Goal: Task Accomplishment & Management: Manage account settings

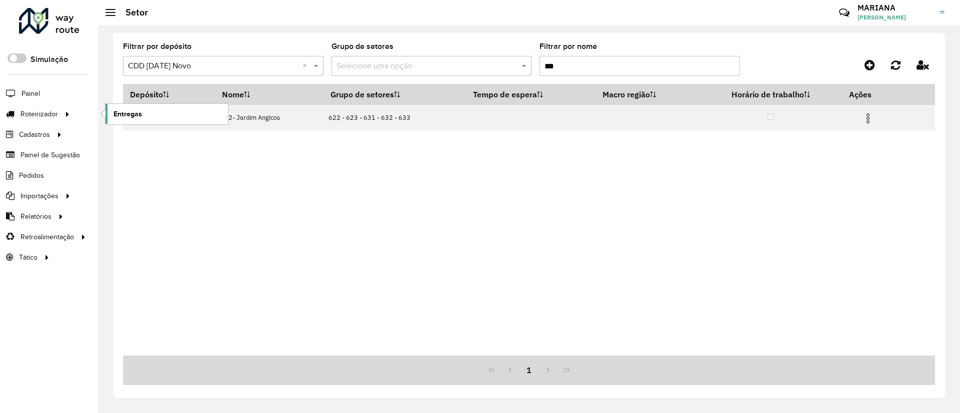
click at [156, 110] on link "Entregas" at bounding box center [166, 114] width 122 height 20
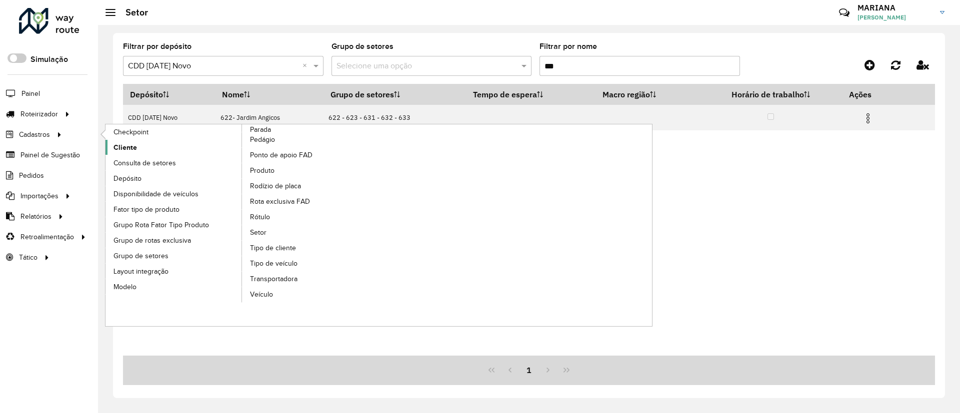
click at [119, 147] on span "Cliente" at bounding box center [124, 147] width 23 height 10
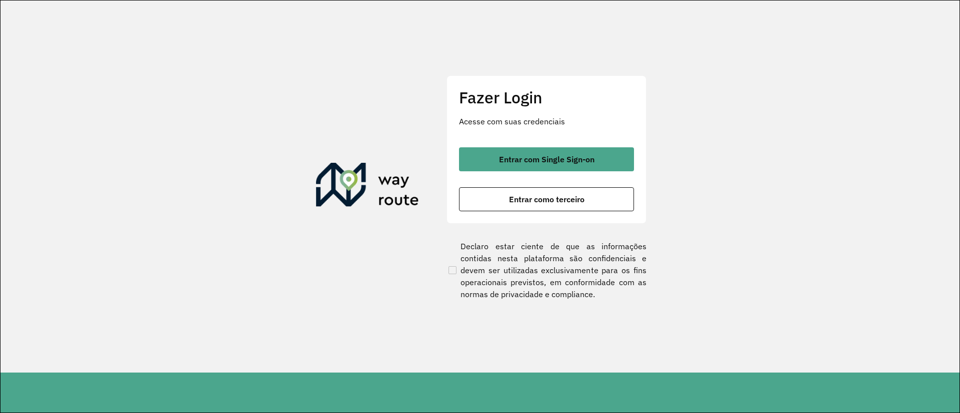
click at [483, 173] on div "Entrar com Single Sign-on Entrar como terceiro" at bounding box center [546, 179] width 175 height 64
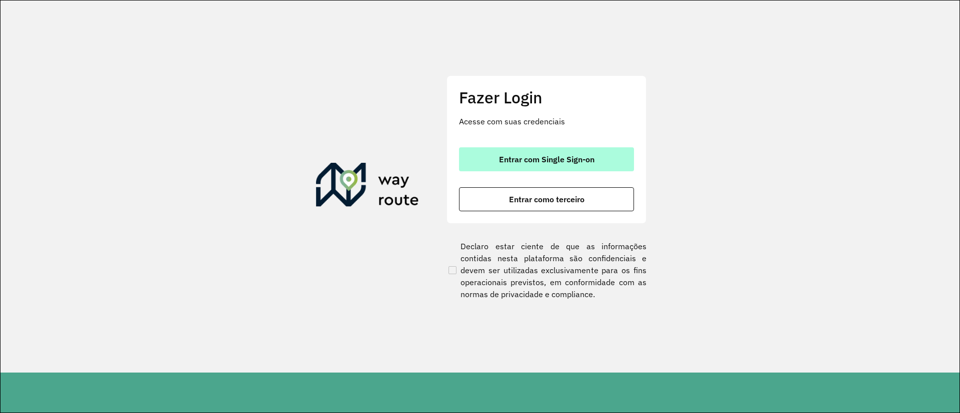
click at [487, 152] on button "Entrar com Single Sign-on" at bounding box center [546, 159] width 175 height 24
click at [487, 162] on button "Entrar com Single Sign-on" at bounding box center [546, 159] width 175 height 24
click at [518, 160] on span "Entrar com Single Sign-on" at bounding box center [546, 159] width 95 height 8
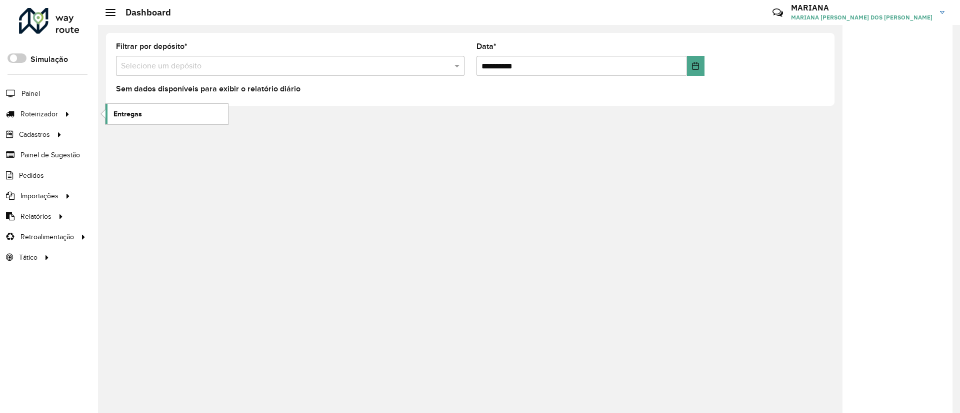
click at [126, 111] on span "Entregas" at bounding box center [127, 114] width 28 height 10
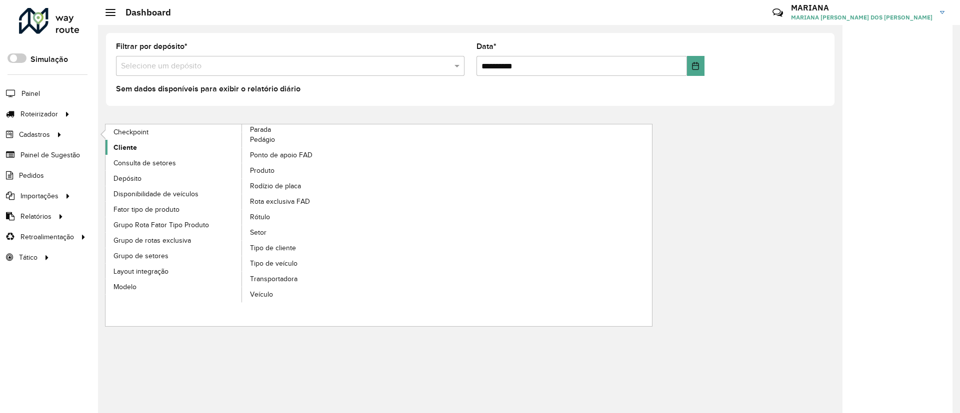
click at [129, 149] on span "Cliente" at bounding box center [124, 147] width 23 height 10
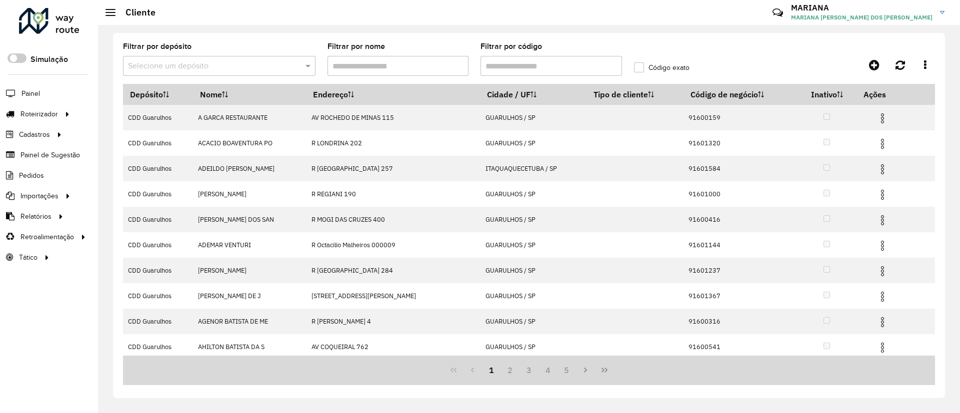
click at [163, 69] on input "text" at bounding box center [209, 66] width 162 height 12
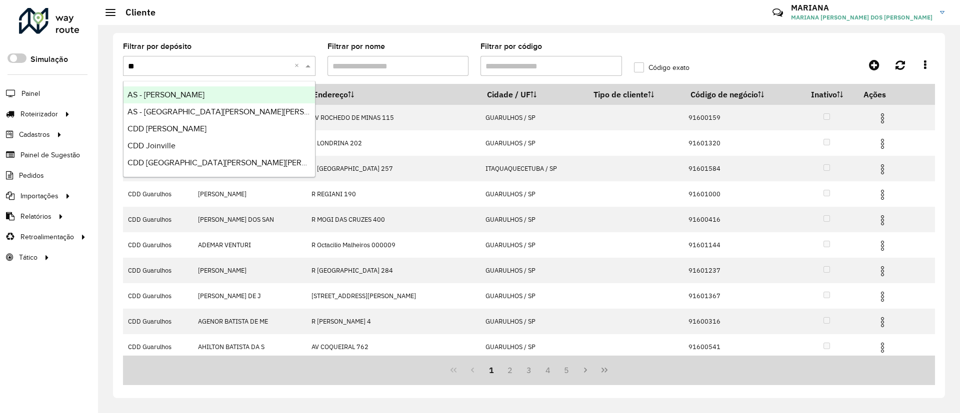
type input "***"
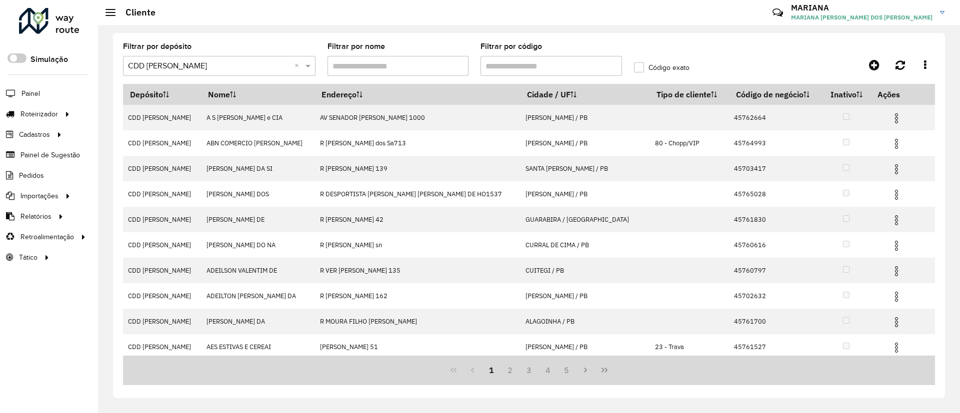
click at [511, 66] on input "Filtrar por código" at bounding box center [550, 66] width 141 height 20
paste input "*****"
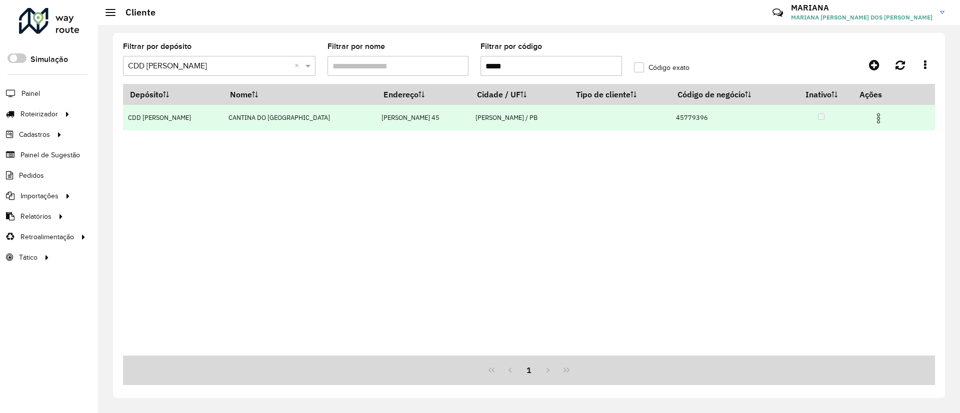
type input "*****"
click at [881, 120] on td at bounding box center [883, 117] width 60 height 25
click at [879, 122] on img at bounding box center [878, 118] width 12 height 12
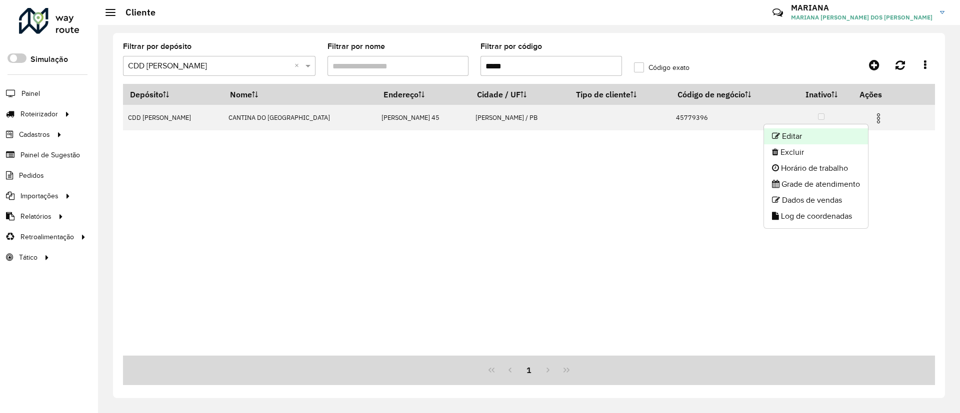
click at [854, 133] on li "Editar" at bounding box center [816, 136] width 104 height 16
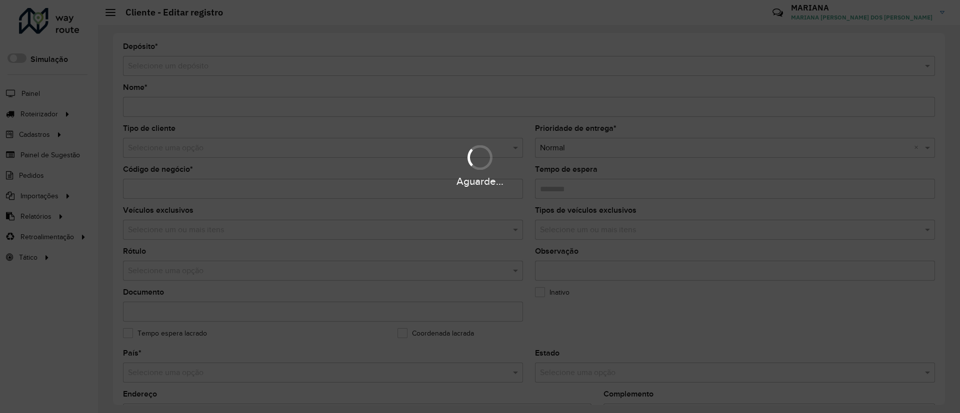
type input "**********"
type input "********"
type input "**********"
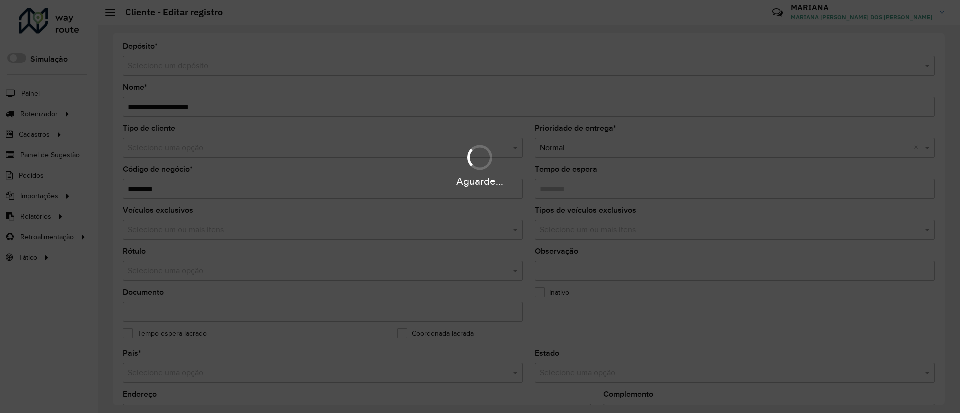
type input "********"
type input "*********"
type input "**********"
click at [177, 152] on div "Aguarde..." at bounding box center [480, 164] width 960 height 47
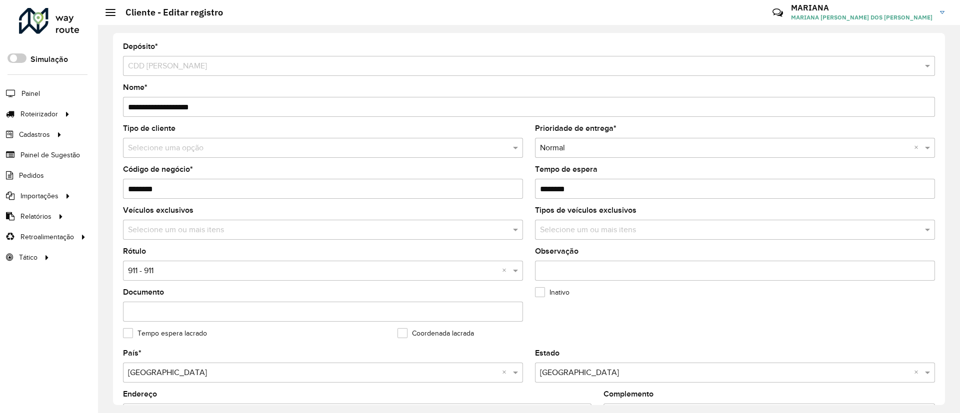
click at [180, 151] on input "text" at bounding box center [313, 148] width 370 height 12
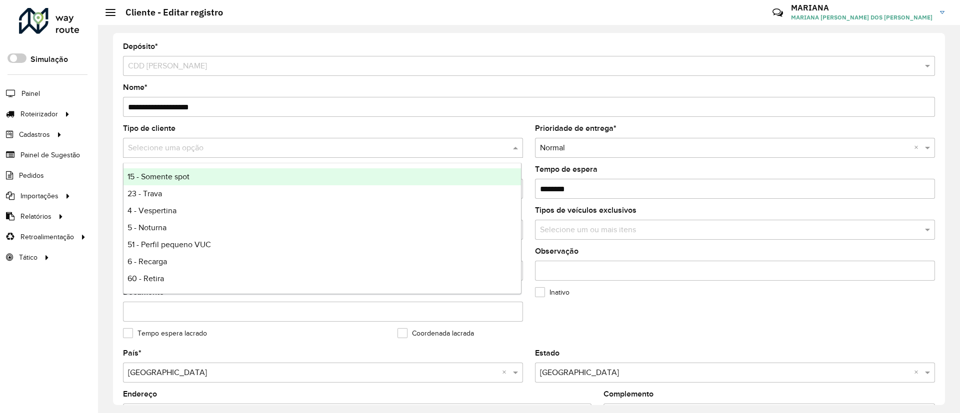
type input "*"
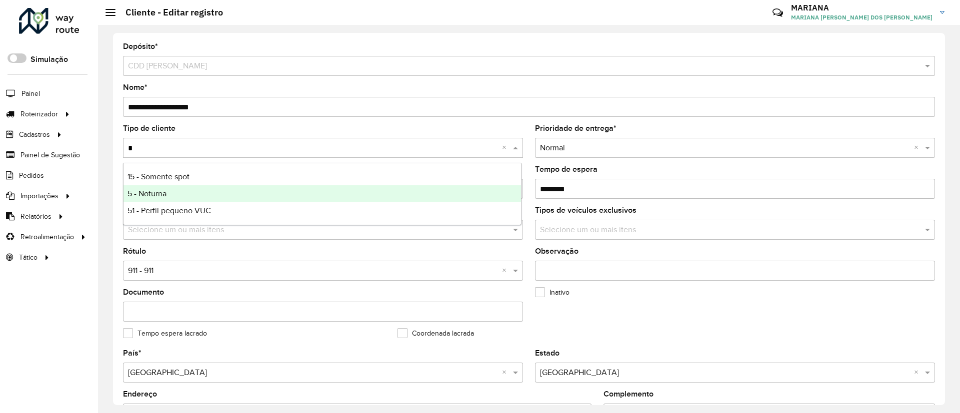
click at [154, 190] on span "5 - Noturna" at bounding box center [146, 193] width 39 height 8
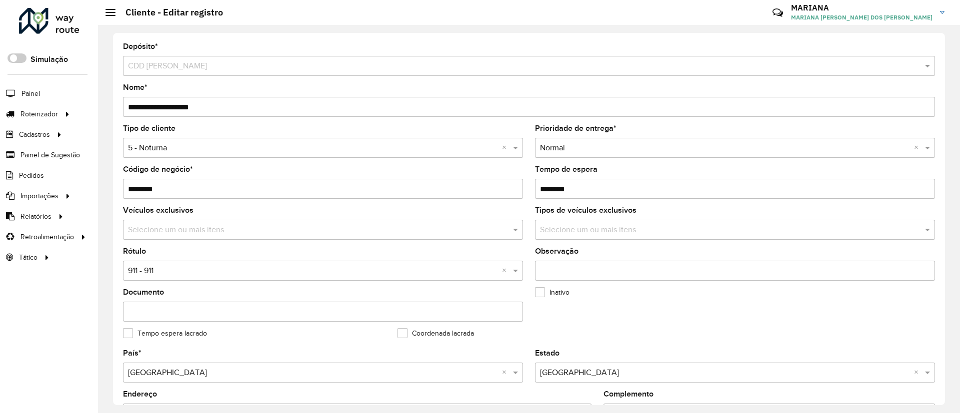
click at [155, 270] on input "text" at bounding box center [313, 271] width 370 height 12
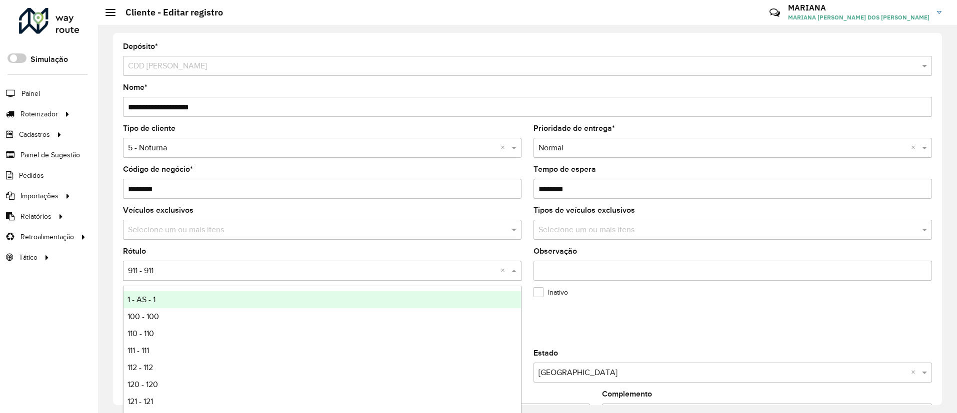
type input "*"
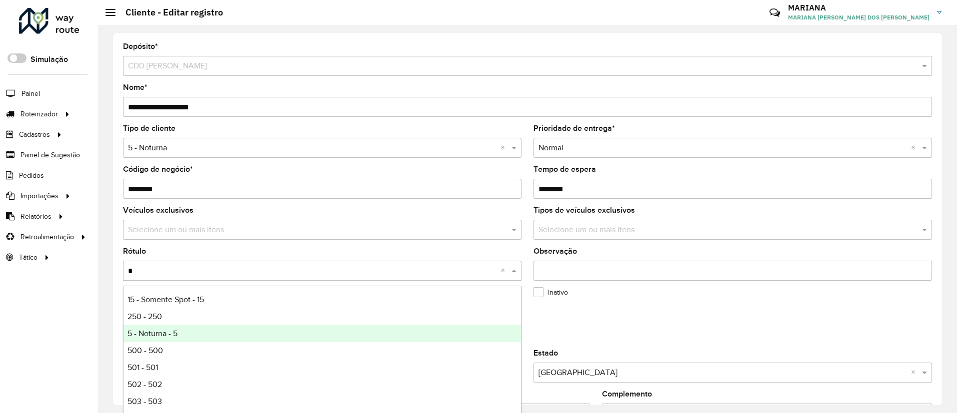
click at [164, 333] on span "5 - Noturna - 5" at bounding box center [152, 333] width 50 height 8
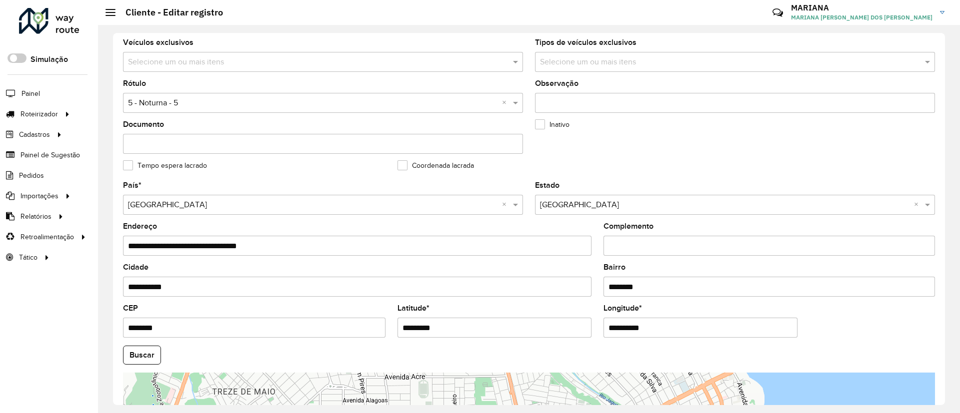
scroll to position [300, 0]
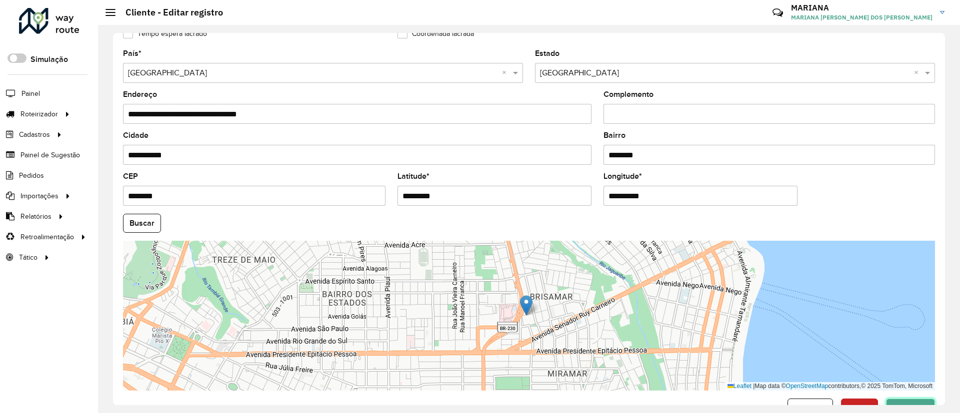
click at [894, 402] on button "Confirmar" at bounding box center [910, 408] width 49 height 19
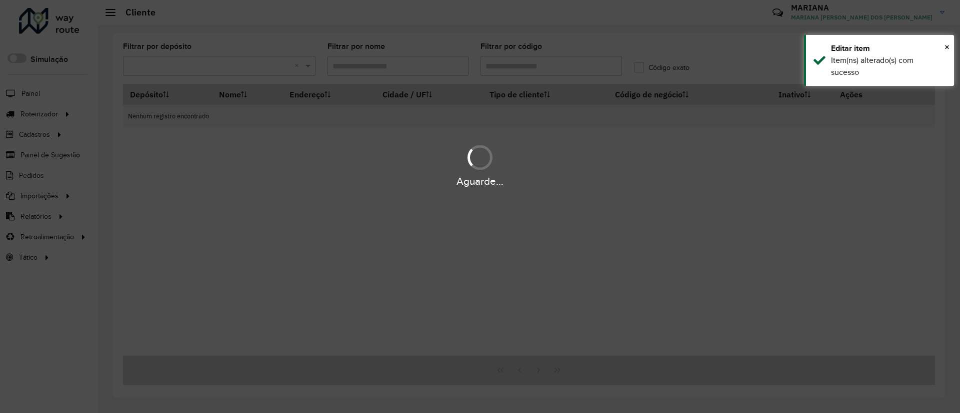
type input "*****"
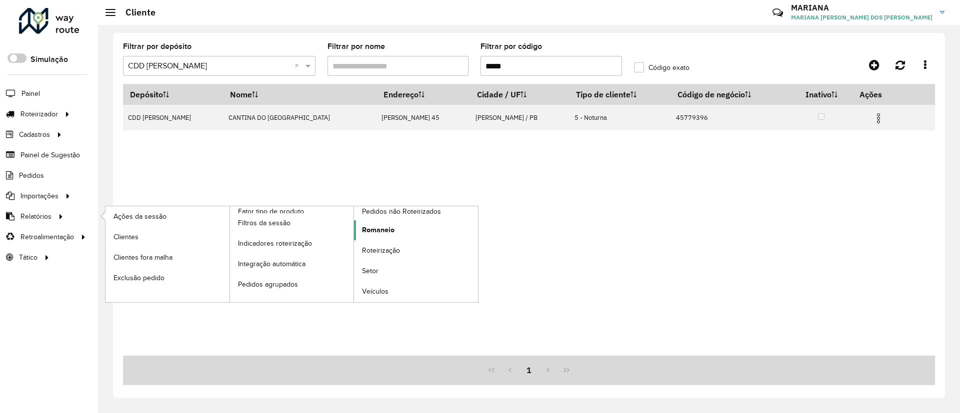
click at [370, 226] on span "Romaneio" at bounding box center [378, 230] width 32 height 10
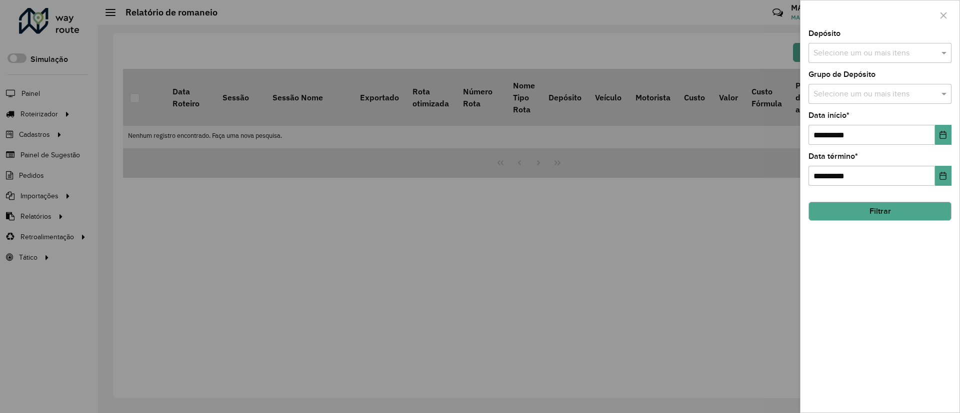
click at [845, 57] on input "text" at bounding box center [875, 53] width 128 height 12
click at [835, 60] on div "Selecione um ou mais itens *** ×" at bounding box center [879, 53] width 143 height 20
type input "***"
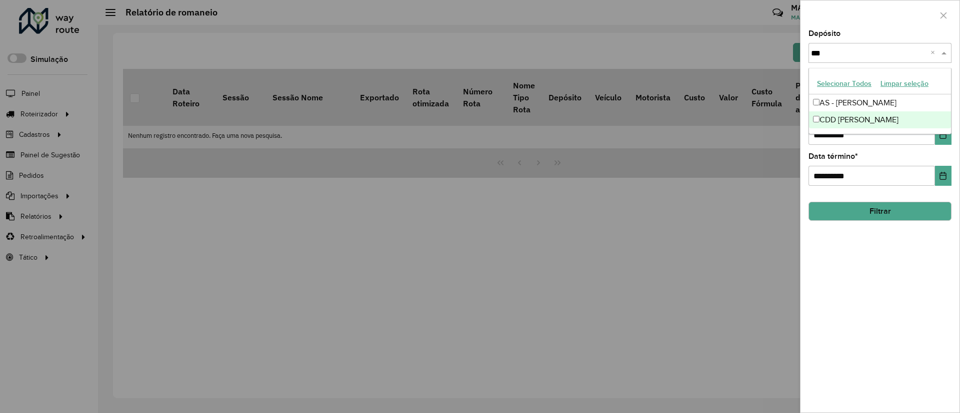
click at [820, 123] on div "CDD [PERSON_NAME]" at bounding box center [880, 119] width 142 height 17
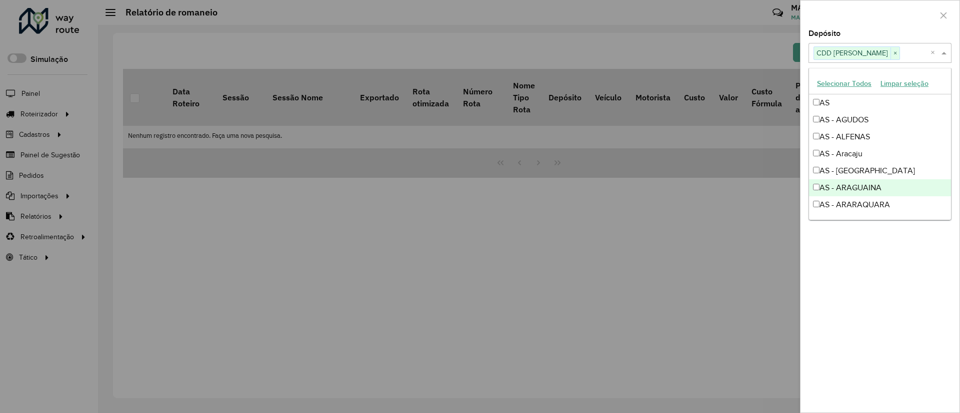
click at [856, 286] on div "**********" at bounding box center [879, 221] width 159 height 383
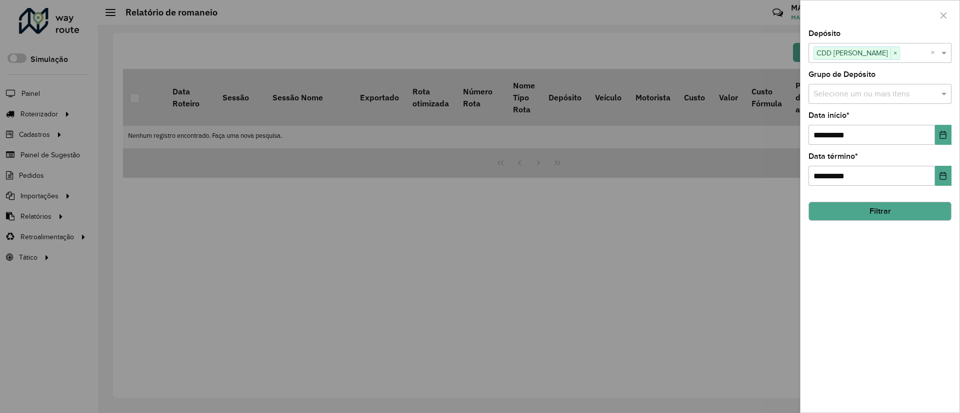
click at [868, 207] on button "Filtrar" at bounding box center [879, 211] width 143 height 19
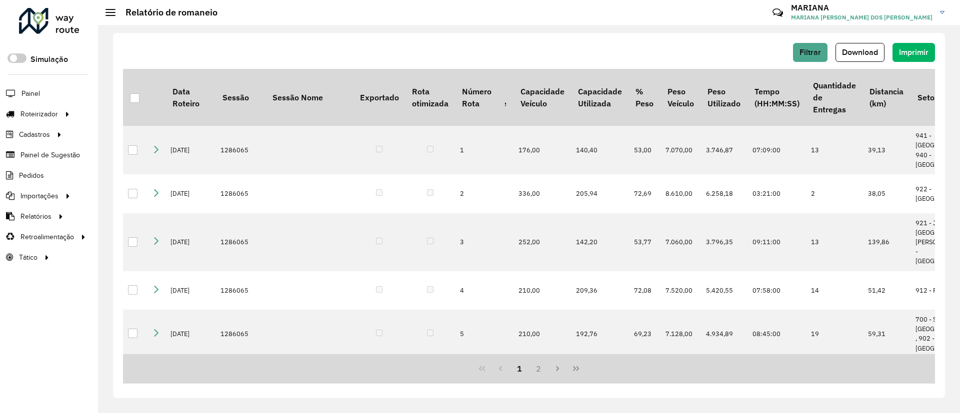
scroll to position [0, 729]
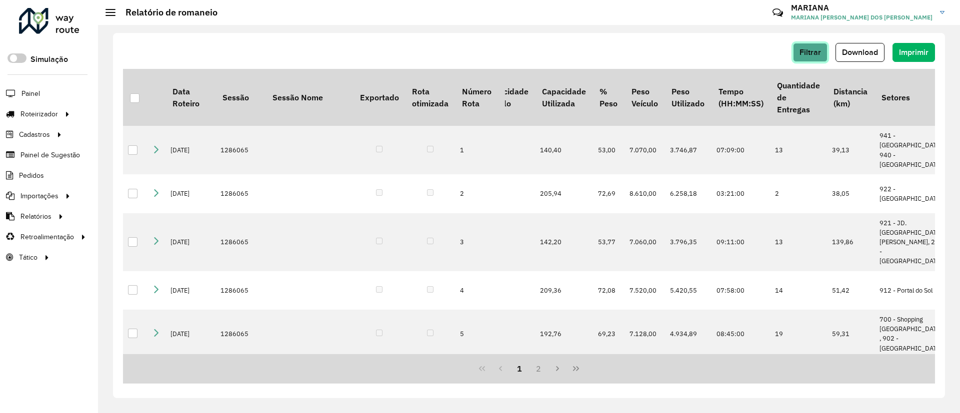
click at [803, 52] on span "Filtrar" at bounding box center [809, 52] width 21 height 8
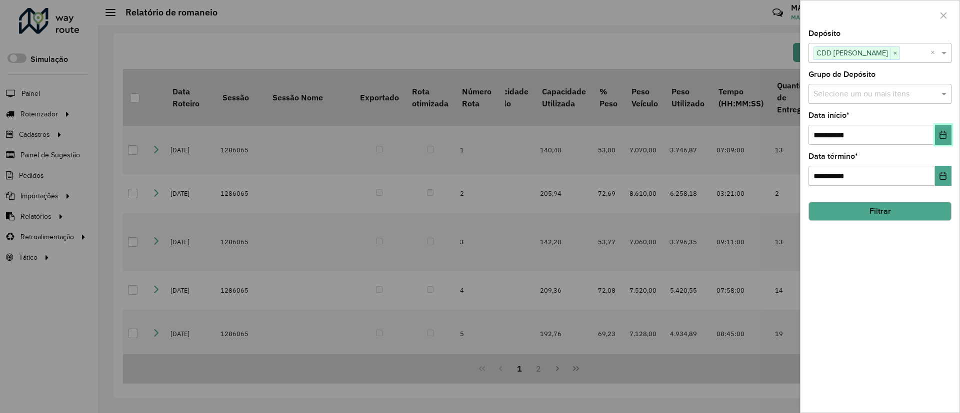
click at [944, 136] on icon "Choose Date" at bounding box center [943, 135] width 8 height 8
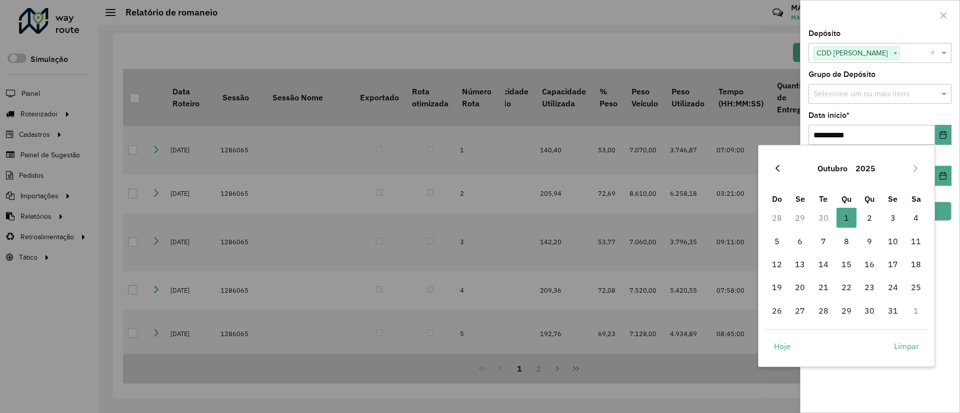
click at [780, 171] on icon "Previous Month" at bounding box center [777, 168] width 8 height 8
click at [803, 289] on span "22" at bounding box center [800, 287] width 20 height 20
type input "**********"
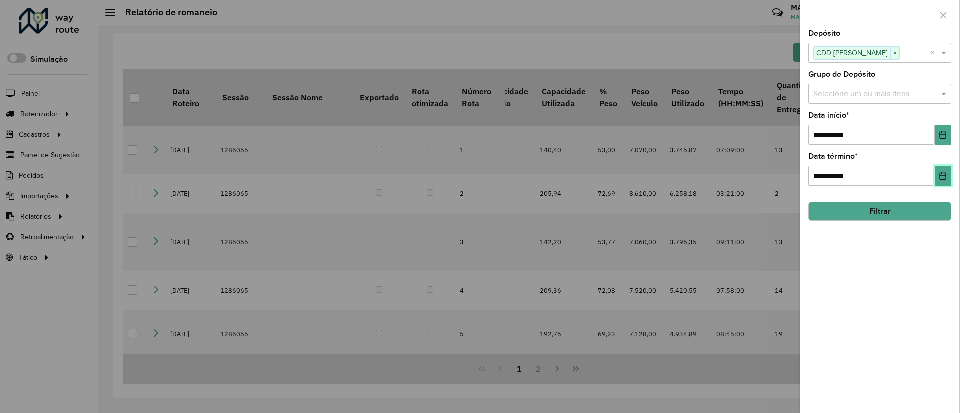
click at [941, 173] on icon "Choose Date" at bounding box center [943, 176] width 6 height 8
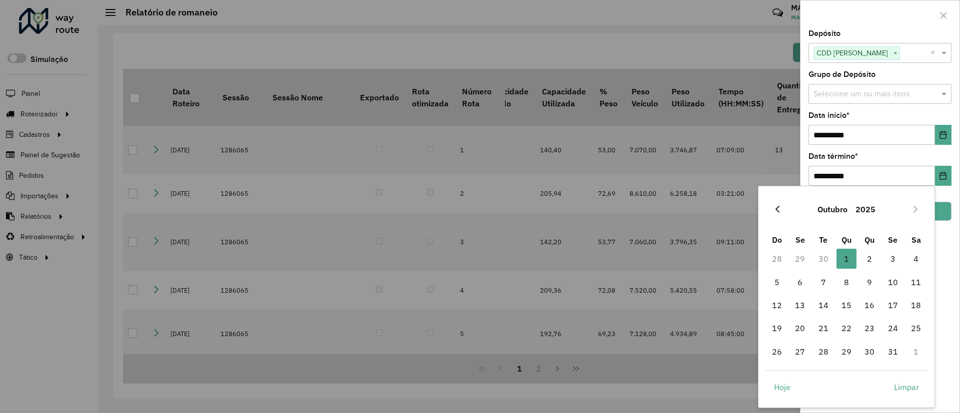
click at [778, 211] on icon "Previous Month" at bounding box center [777, 209] width 4 height 7
click at [805, 323] on span "22" at bounding box center [800, 328] width 20 height 20
type input "**********"
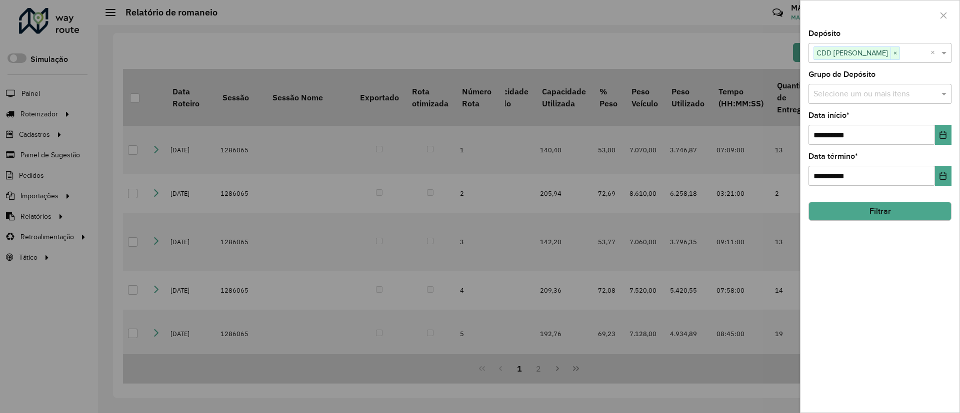
click at [872, 216] on button "Filtrar" at bounding box center [879, 211] width 143 height 19
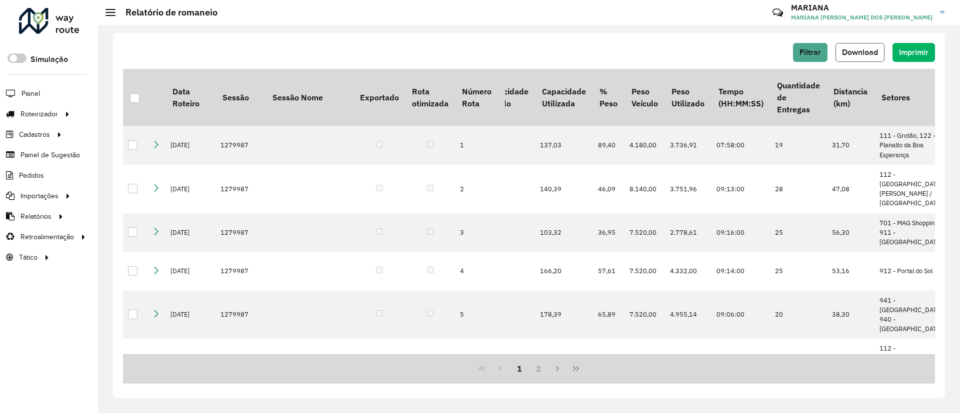
click at [851, 55] on span "Download" at bounding box center [860, 52] width 36 height 8
click at [801, 50] on span "Filtrar" at bounding box center [809, 52] width 21 height 8
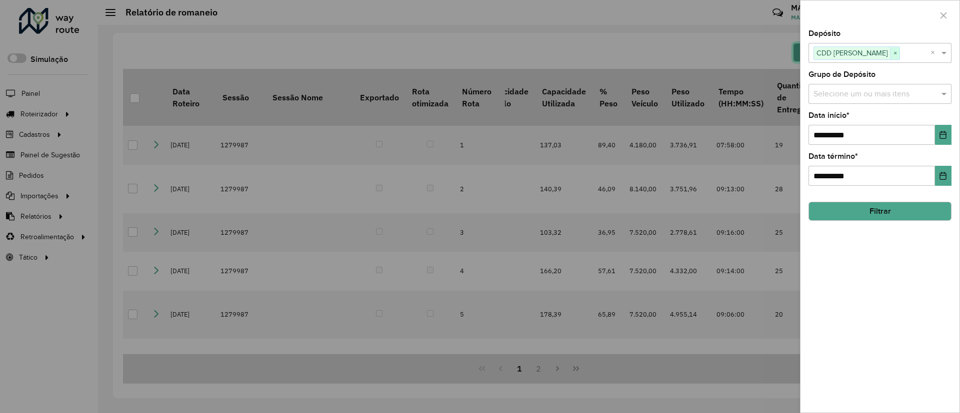
click at [890, 52] on span "×" at bounding box center [894, 53] width 9 height 12
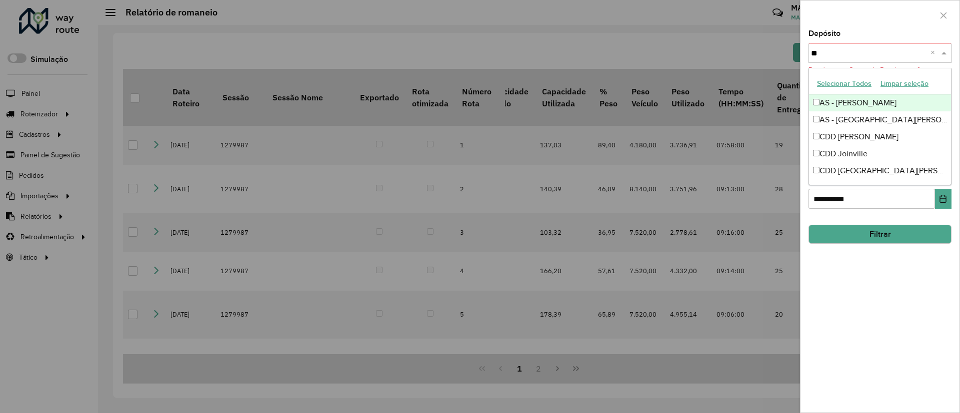
type input "**"
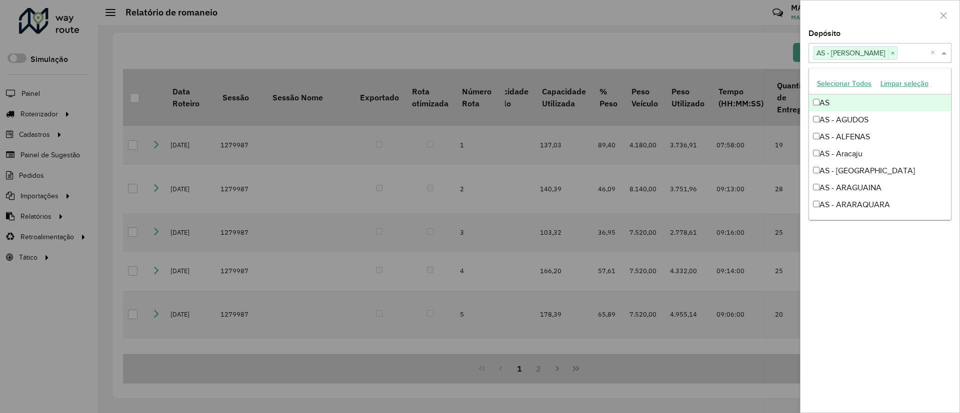
click at [959, 271] on div "**********" at bounding box center [879, 221] width 159 height 383
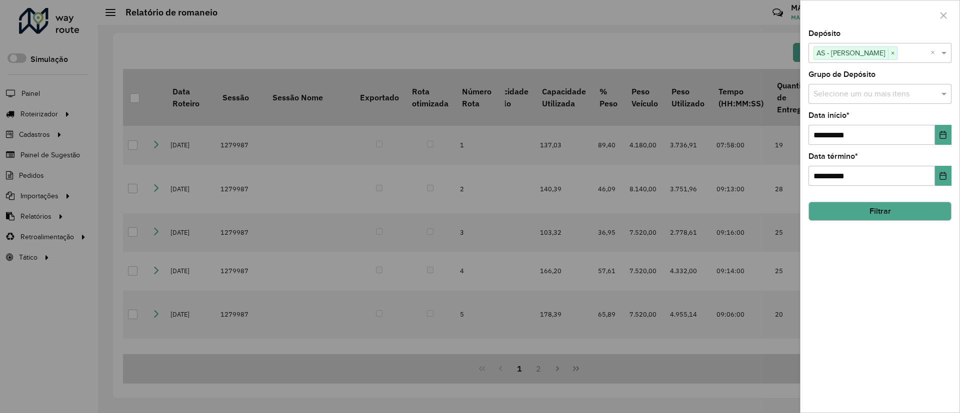
click at [860, 209] on button "Filtrar" at bounding box center [879, 211] width 143 height 19
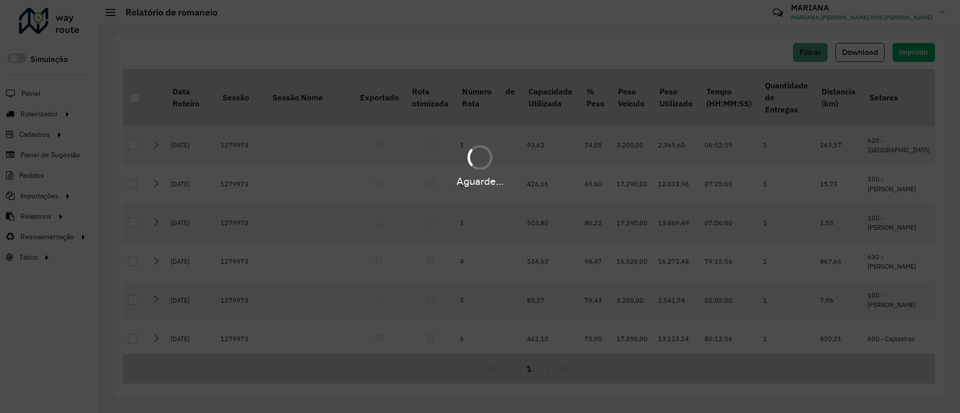
scroll to position [0, 727]
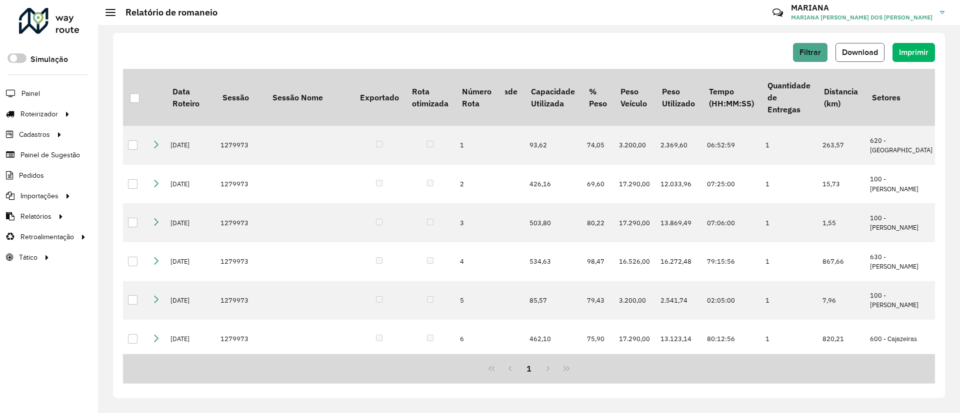
click at [839, 47] on button "Download" at bounding box center [859, 52] width 49 height 19
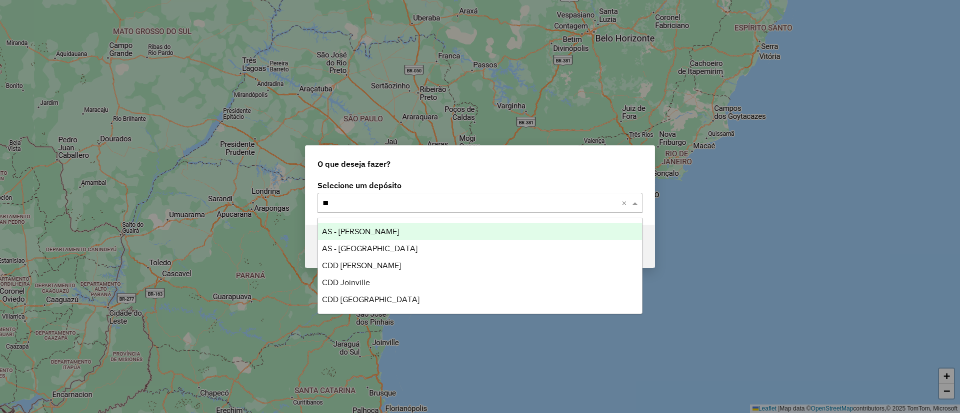
type input "***"
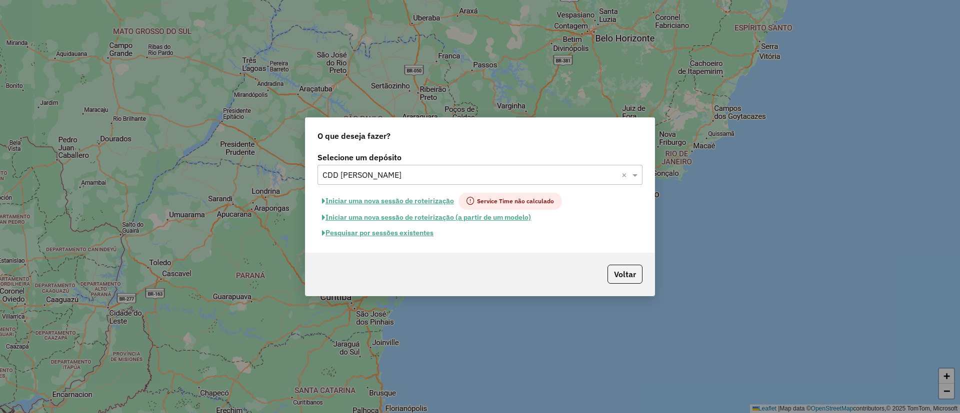
click at [384, 232] on button "Pesquisar por sessões existentes" at bounding box center [377, 232] width 120 height 15
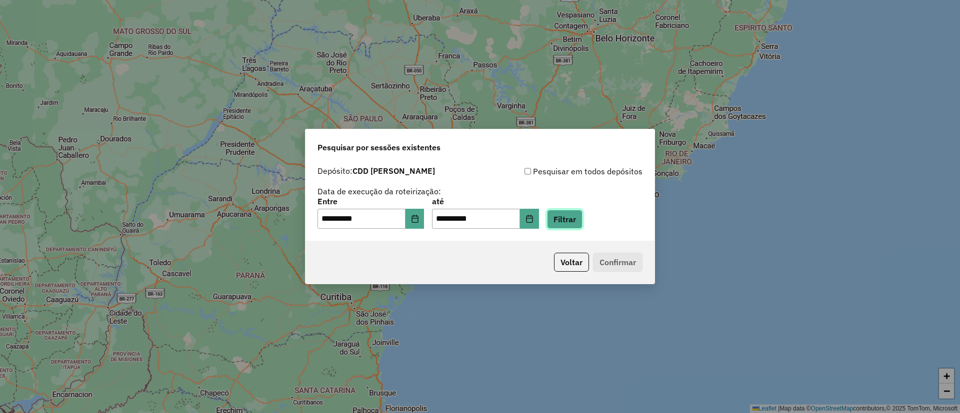
click at [582, 217] on button "Filtrar" at bounding box center [564, 219] width 35 height 19
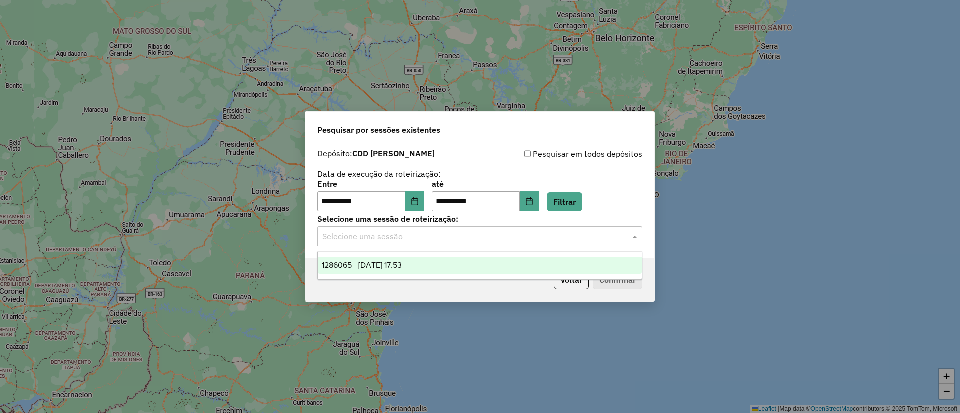
click at [351, 239] on input "text" at bounding box center [469, 237] width 295 height 12
click at [360, 263] on span "1286065 - [DATE] 17:53" at bounding box center [362, 265] width 80 height 8
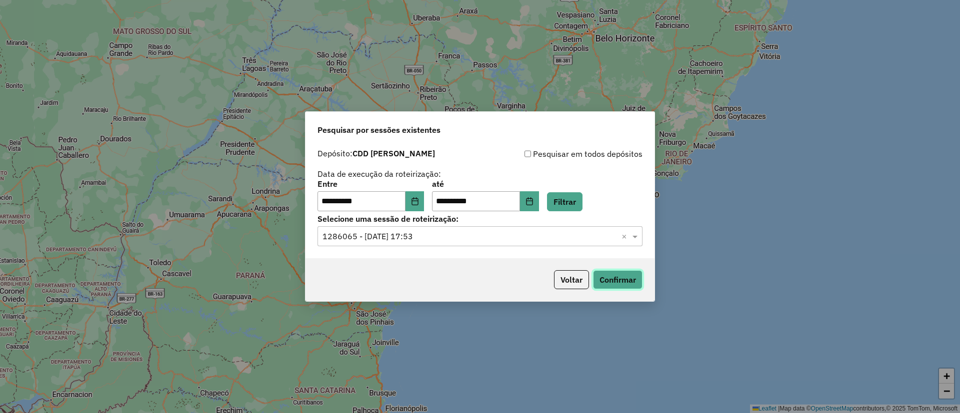
click at [622, 285] on button "Confirmar" at bounding box center [617, 279] width 49 height 19
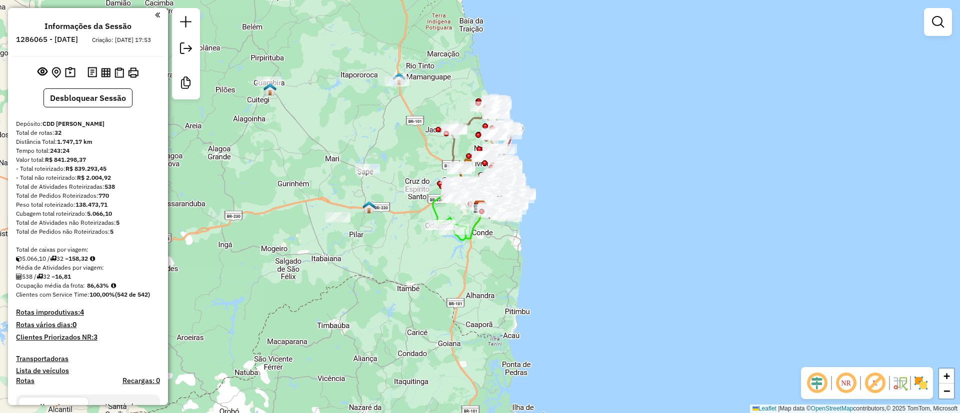
click at [814, 381] on em at bounding box center [817, 383] width 24 height 24
click at [873, 384] on em at bounding box center [875, 383] width 24 height 24
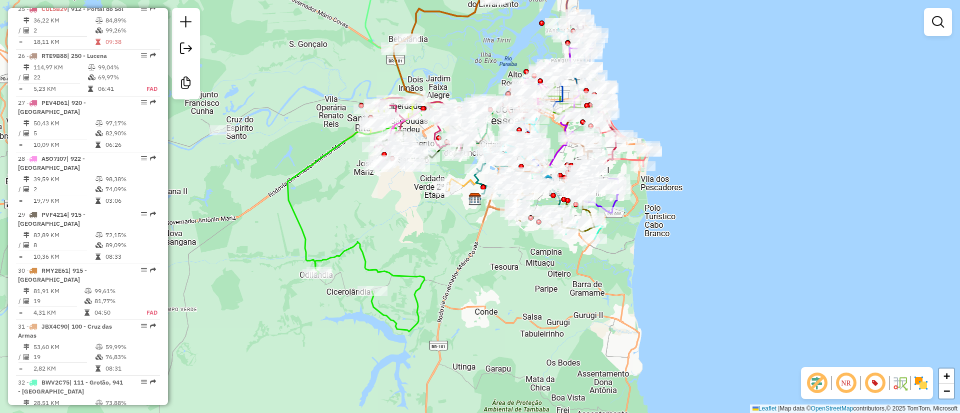
scroll to position [1866, 0]
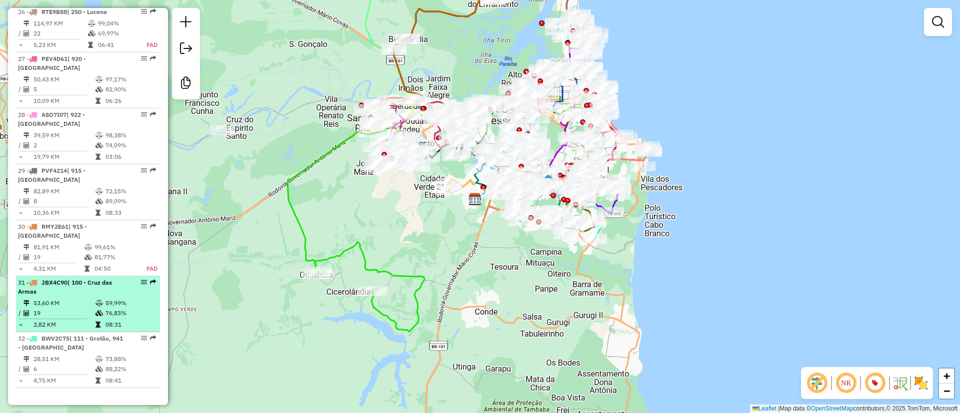
click at [72, 298] on td "53,60 KM" at bounding box center [64, 303] width 62 height 10
select select "**********"
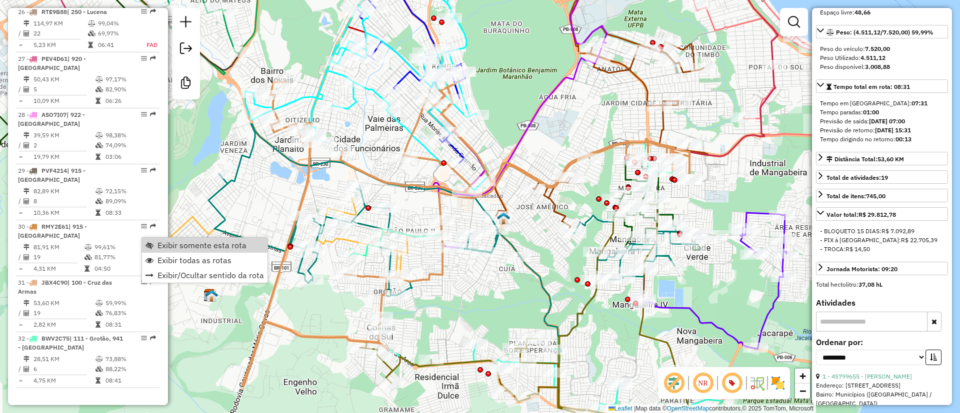
scroll to position [150, 0]
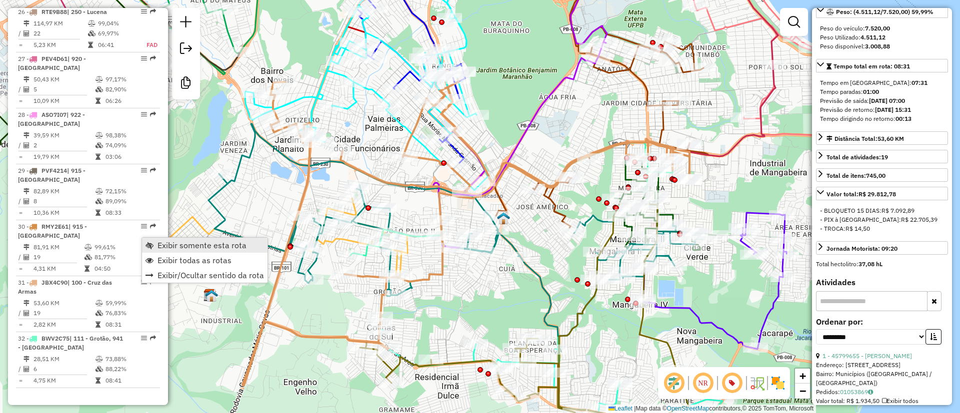
click at [202, 245] on span "Exibir somente esta rota" at bounding box center [201, 245] width 89 height 8
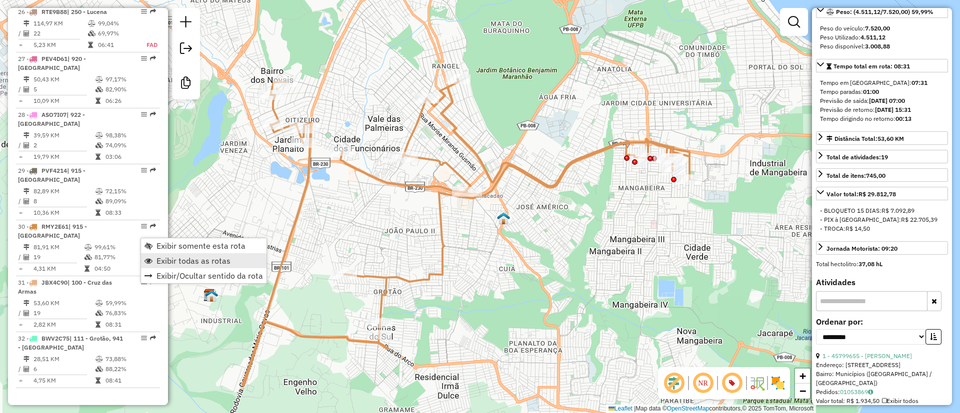
click at [189, 260] on span "Exibir todas as rotas" at bounding box center [193, 261] width 74 height 8
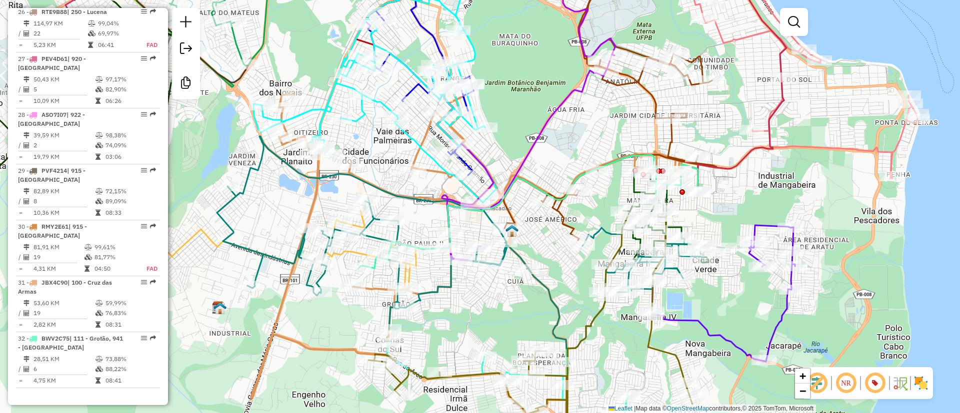
drag, startPoint x: 477, startPoint y: 303, endPoint x: 551, endPoint y: 355, distance: 90.7
click at [551, 355] on div "Janela de atendimento Grade de atendimento Capacidade Transportadoras Veículos …" at bounding box center [480, 206] width 960 height 413
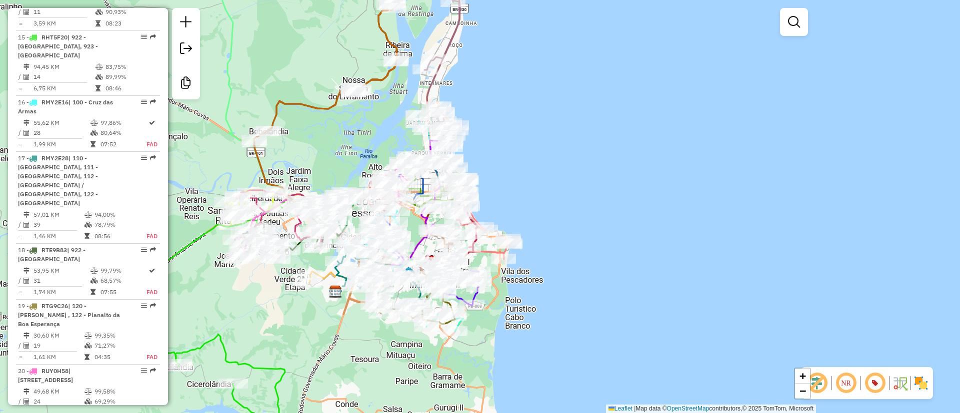
scroll to position [1200, 0]
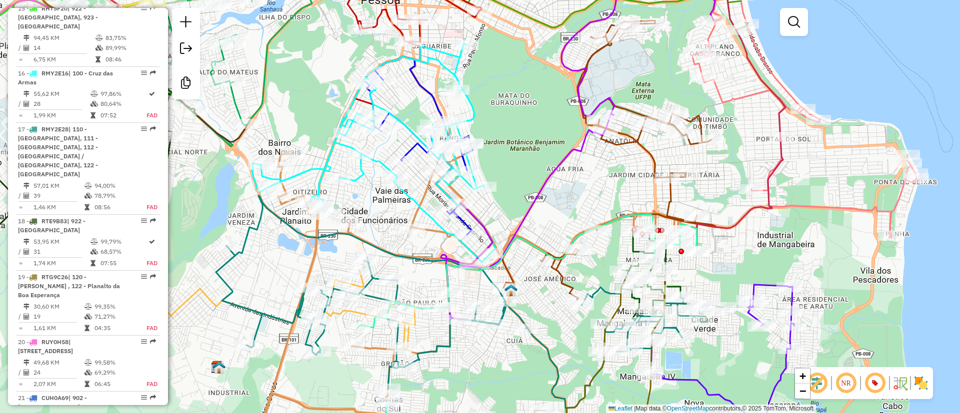
click at [423, 99] on div "Janela de atendimento Grade de atendimento Capacidade Transportadoras Veículos …" at bounding box center [480, 206] width 960 height 413
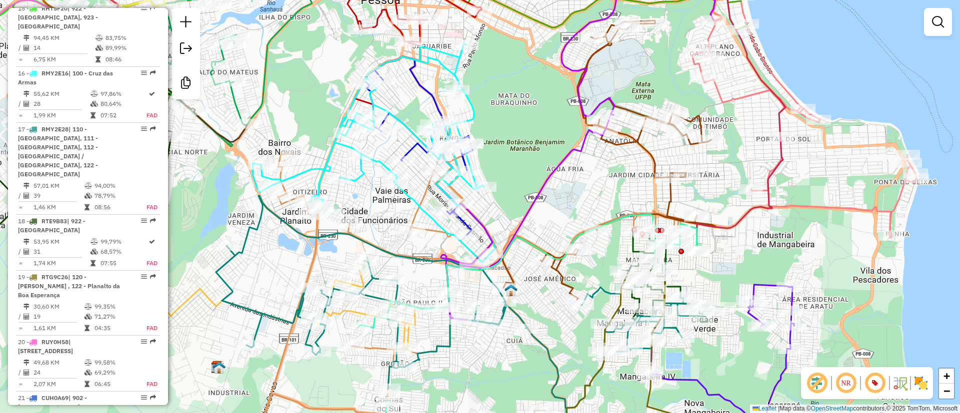
click at [427, 99] on icon at bounding box center [418, 145] width 108 height 178
select select "**********"
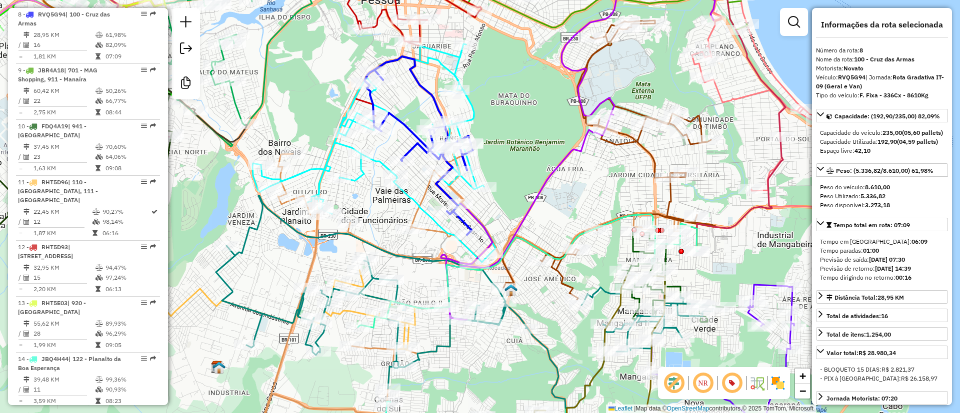
scroll to position [793, 0]
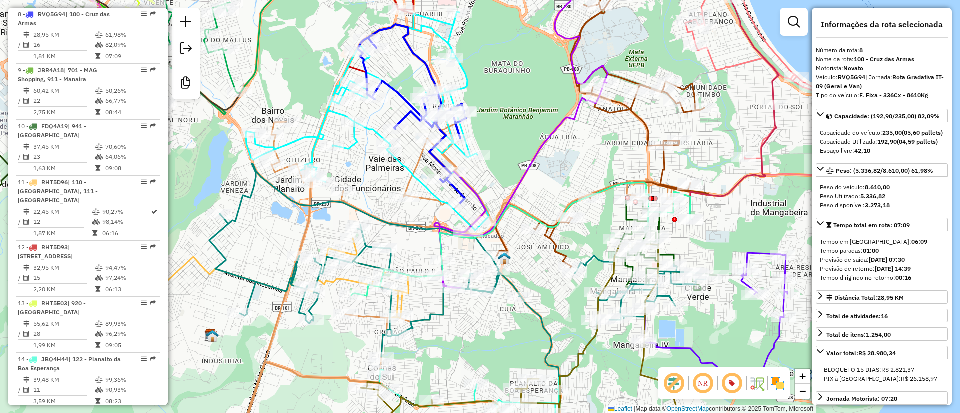
drag, startPoint x: 376, startPoint y: 193, endPoint x: 373, endPoint y: 177, distance: 16.2
click at [373, 177] on div "Janela de atendimento Grade de atendimento Capacidade Transportadoras Veículos …" at bounding box center [480, 206] width 960 height 413
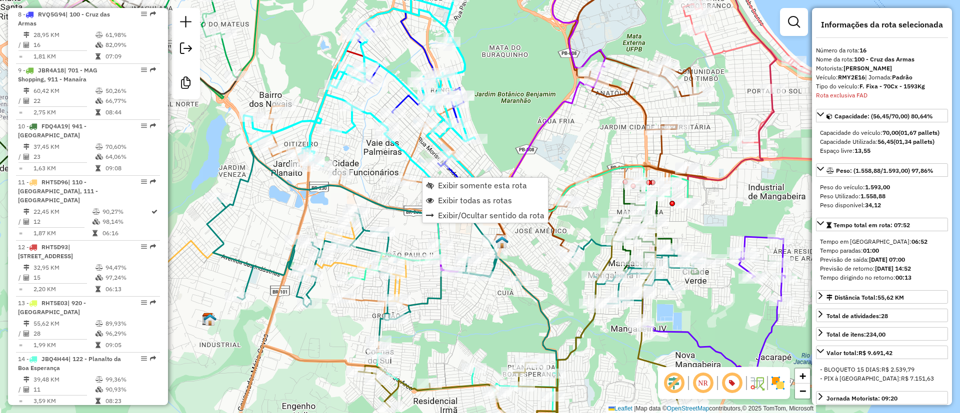
scroll to position [900, 0]
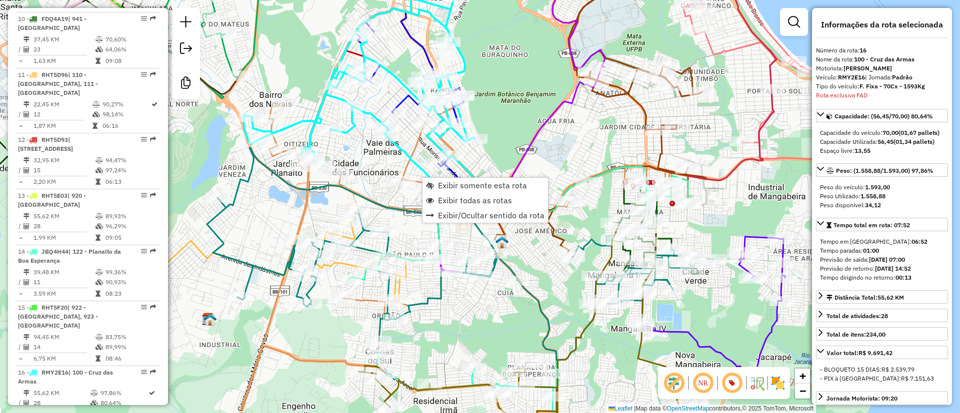
click at [395, 195] on div "Rota 31 - Placa JBX4C90 45780206 - JOZELIO PEREIRA DE S Janela de atendimento G…" at bounding box center [480, 206] width 960 height 413
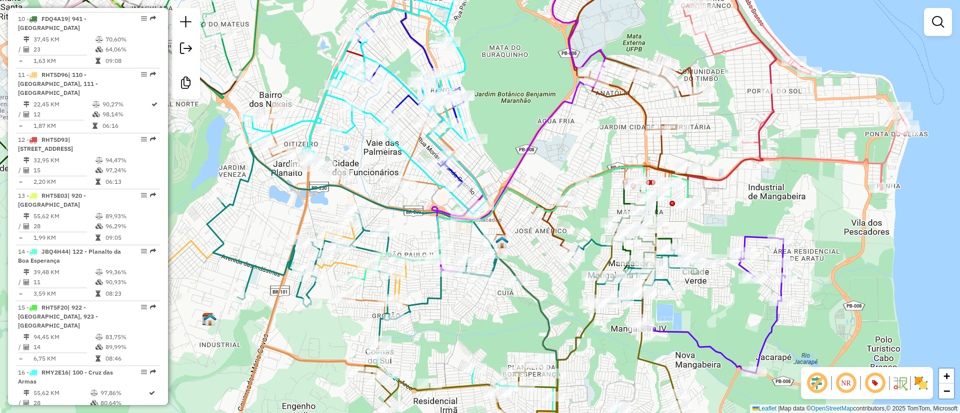
scroll to position [1071, 0]
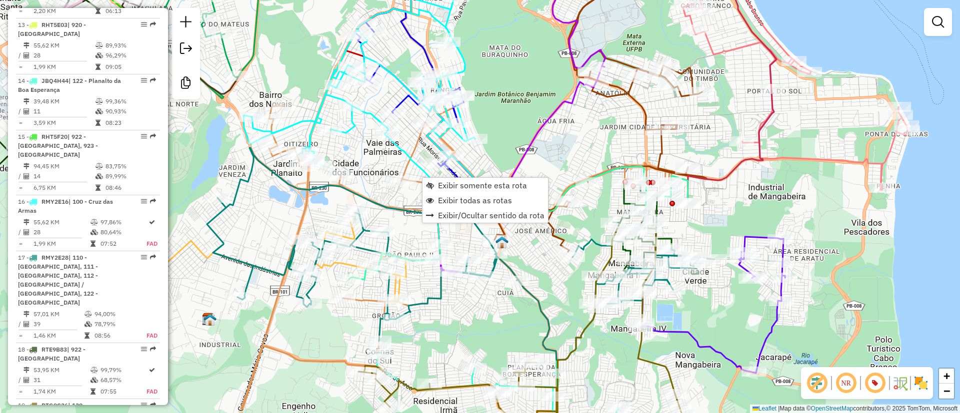
click at [369, 232] on icon at bounding box center [455, 254] width 496 height 212
select select "**********"
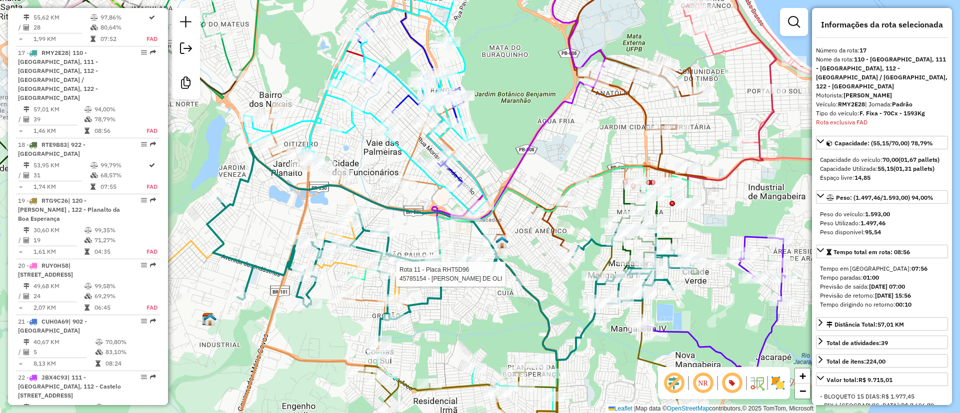
scroll to position [1288, 0]
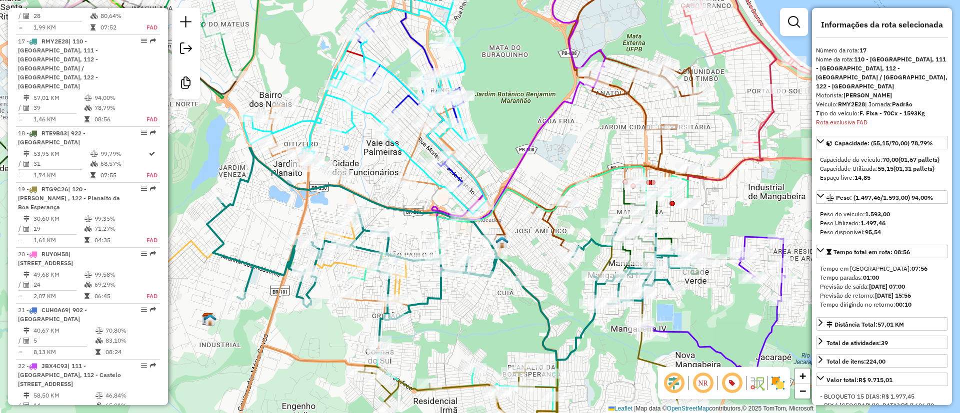
click at [406, 275] on icon at bounding box center [271, 262] width 338 height 80
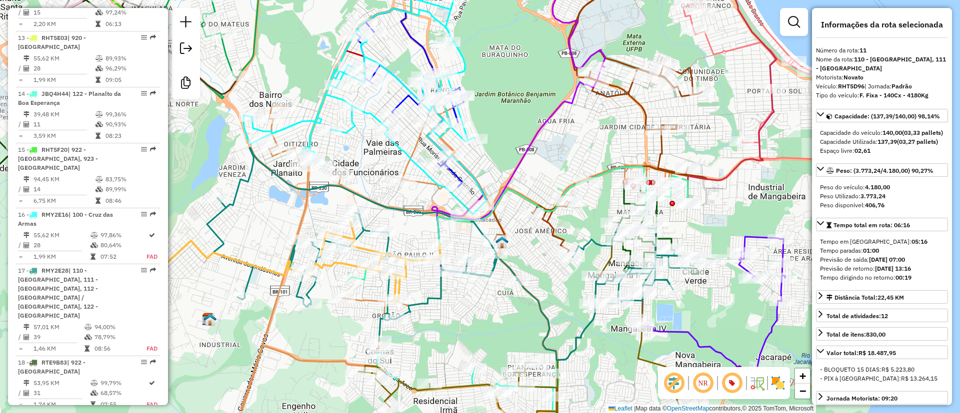
scroll to position [961, 0]
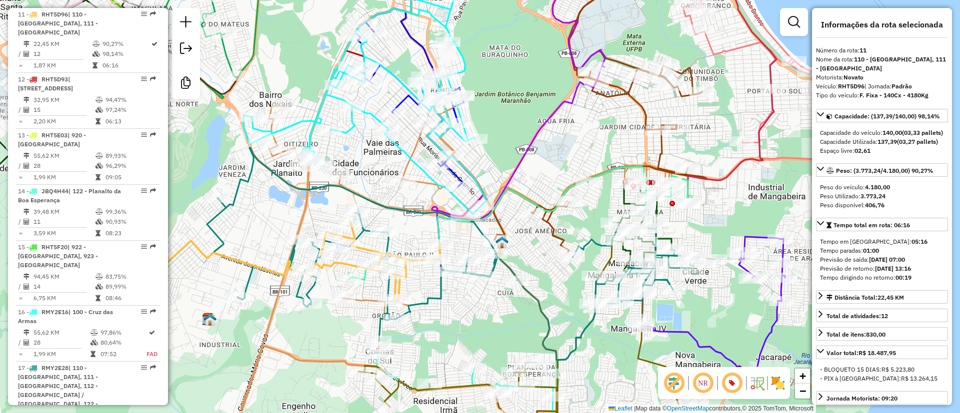
click at [689, 190] on icon at bounding box center [519, 222] width 340 height 113
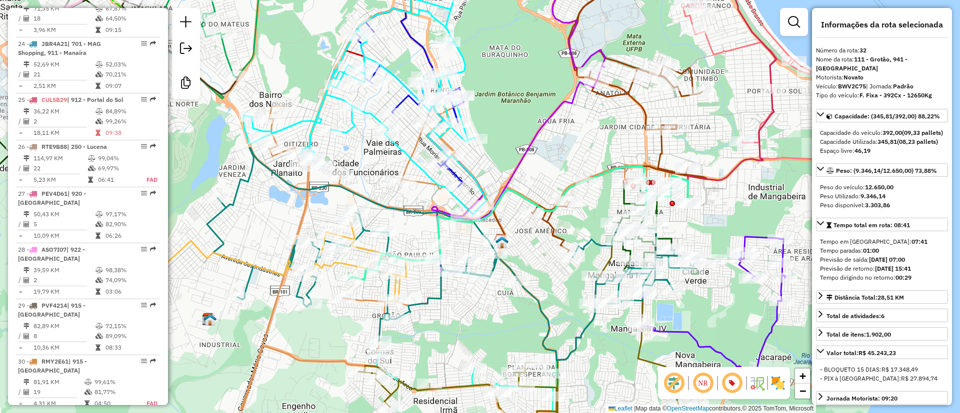
scroll to position [1978, 0]
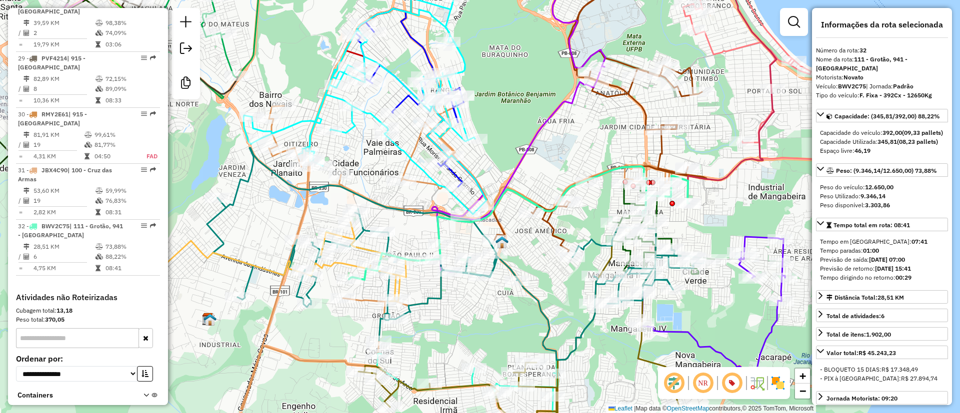
click at [418, 42] on icon at bounding box center [409, 97] width 108 height 178
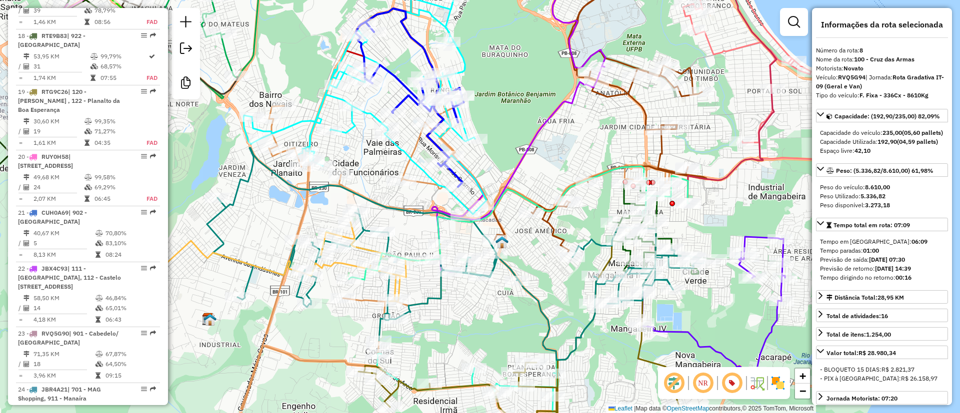
scroll to position [793, 0]
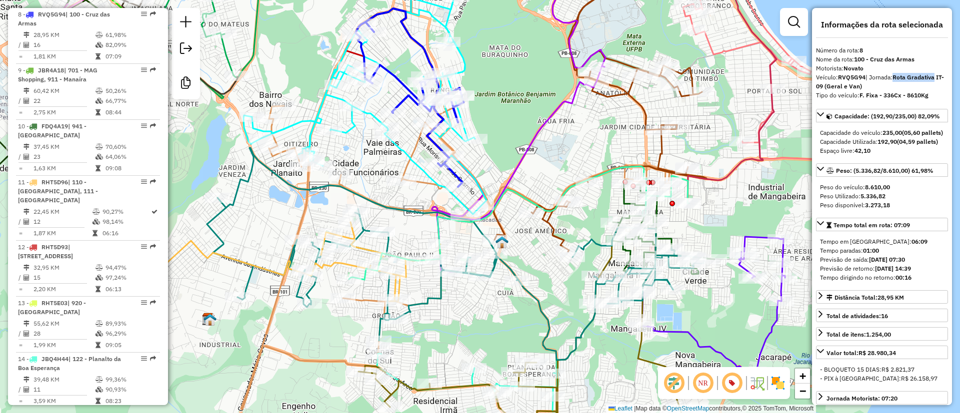
drag, startPoint x: 895, startPoint y: 78, endPoint x: 936, endPoint y: 77, distance: 40.5
click at [936, 77] on strong "Rota Gradativa IT-09 (Geral e Van)" at bounding box center [880, 81] width 128 height 16
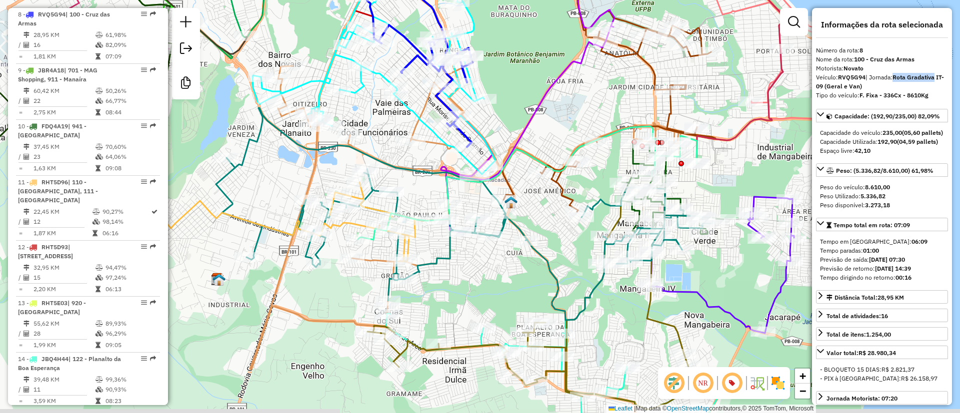
drag, startPoint x: 500, startPoint y: 154, endPoint x: 509, endPoint y: 114, distance: 41.0
click at [509, 114] on div "Janela de atendimento Grade de atendimento Capacidade Transportadoras Veículos …" at bounding box center [480, 206] width 960 height 413
click at [407, 244] on icon at bounding box center [280, 222] width 338 height 80
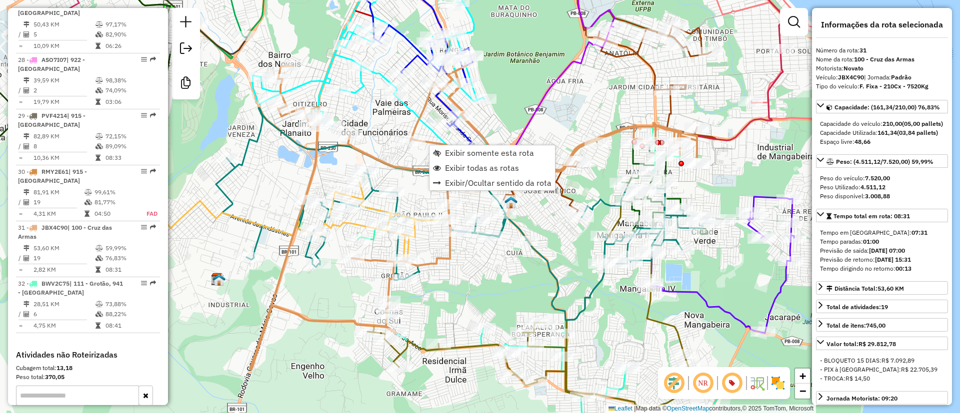
scroll to position [1978, 0]
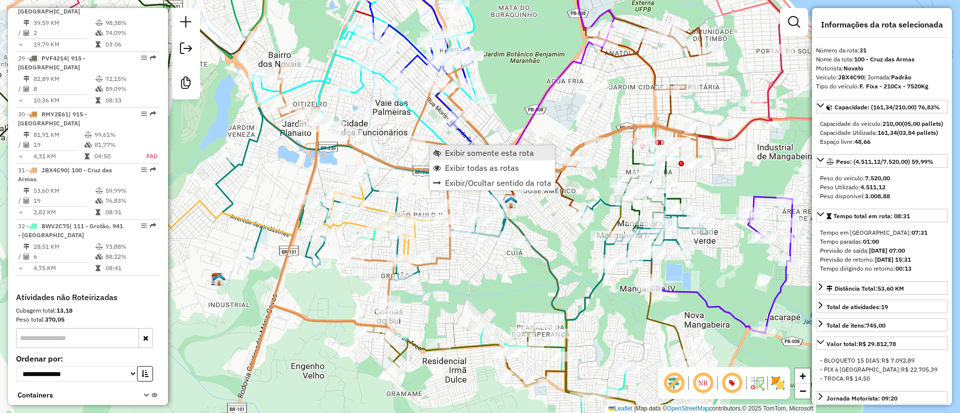
click at [469, 153] on span "Exibir somente esta rota" at bounding box center [489, 153] width 89 height 8
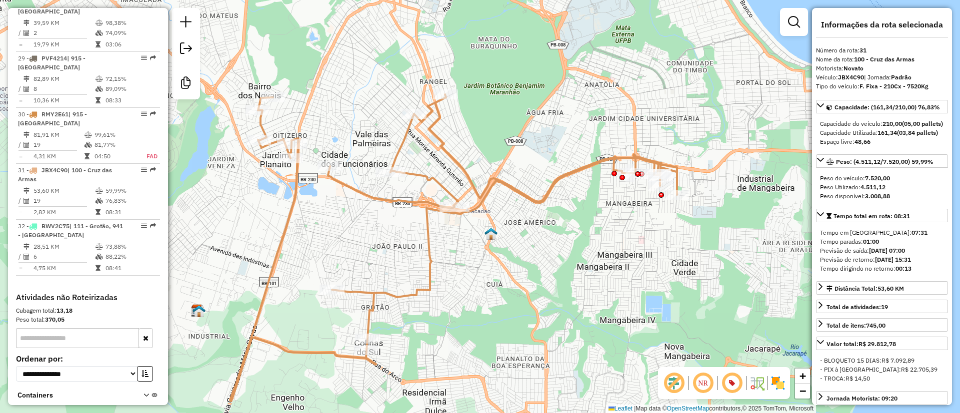
drag, startPoint x: 504, startPoint y: 251, endPoint x: 494, endPoint y: 265, distance: 17.6
click at [494, 265] on div "Janela de atendimento Grade de atendimento Capacidade Transportadoras Veículos …" at bounding box center [480, 206] width 960 height 413
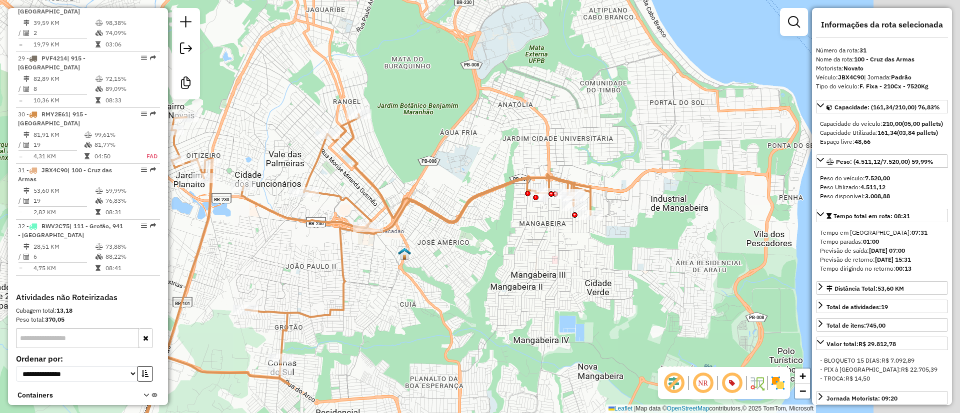
drag, startPoint x: 538, startPoint y: 292, endPoint x: 452, endPoint y: 312, distance: 88.7
click at [452, 312] on div "Janela de atendimento Grade de atendimento Capacidade Transportadoras Veículos …" at bounding box center [480, 206] width 960 height 413
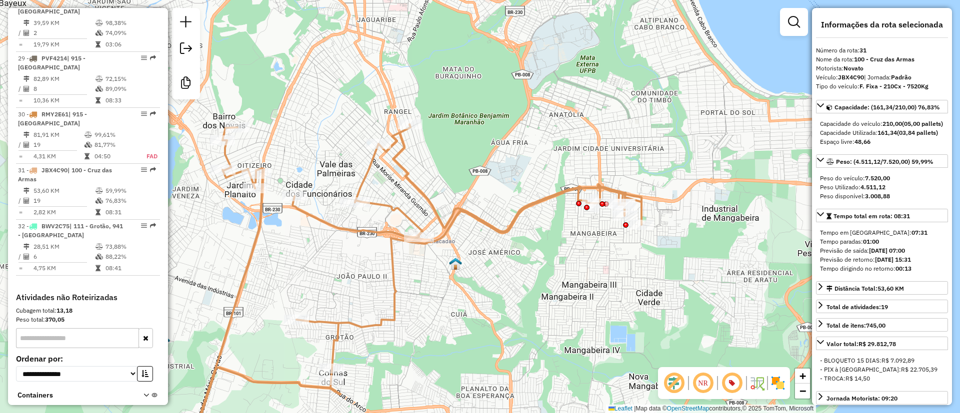
drag, startPoint x: 447, startPoint y: 266, endPoint x: 498, endPoint y: 276, distance: 52.1
click at [498, 276] on div "Janela de atendimento Grade de atendimento Capacidade Transportadoras Veículos …" at bounding box center [480, 206] width 960 height 413
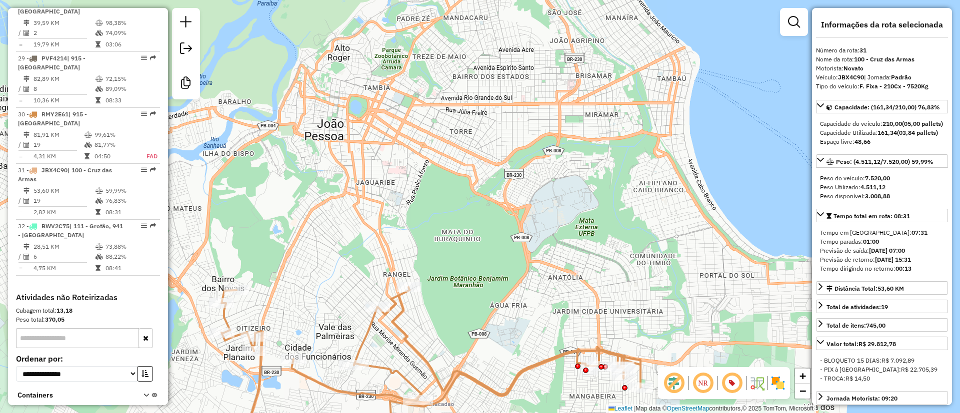
drag, startPoint x: 487, startPoint y: 116, endPoint x: 485, endPoint y: 288, distance: 171.4
click at [485, 288] on div "Janela de atendimento Grade de atendimento Capacidade Transportadoras Veículos …" at bounding box center [480, 206] width 960 height 413
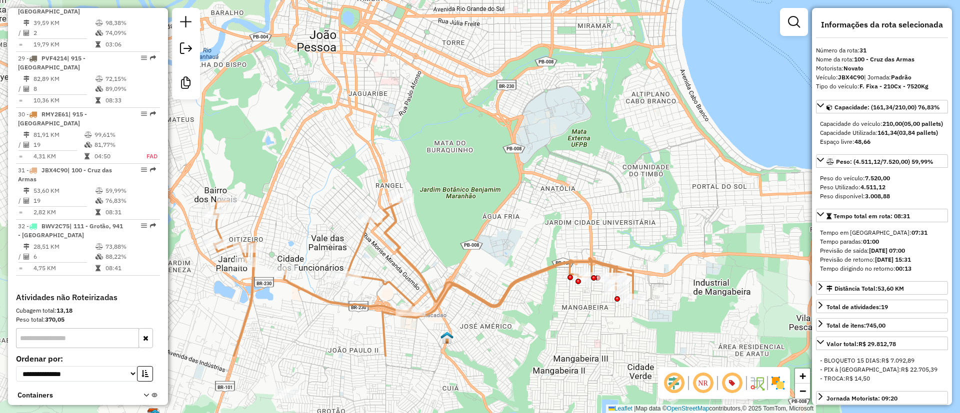
drag, startPoint x: 429, startPoint y: 246, endPoint x: 422, endPoint y: 149, distance: 97.2
click at [422, 149] on div "Janela de atendimento Grade de atendimento Capacidade Transportadoras Veículos …" at bounding box center [480, 206] width 960 height 413
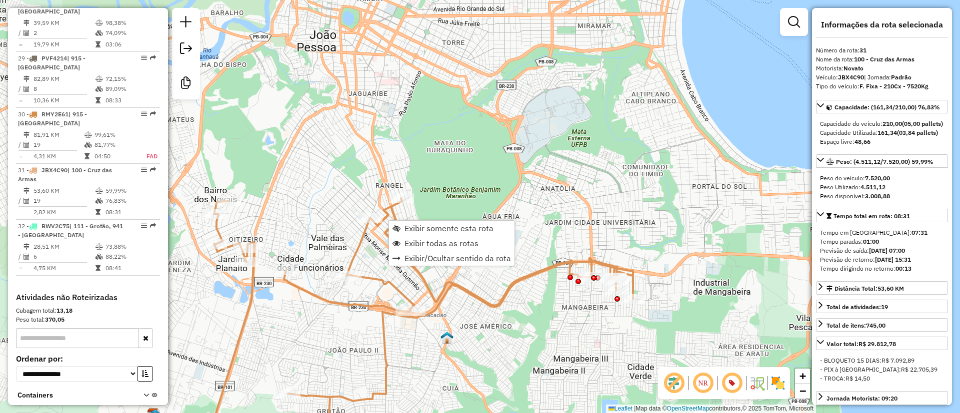
click at [436, 88] on div "Janela de atendimento Grade de atendimento Capacidade Transportadoras Veículos …" at bounding box center [480, 206] width 960 height 413
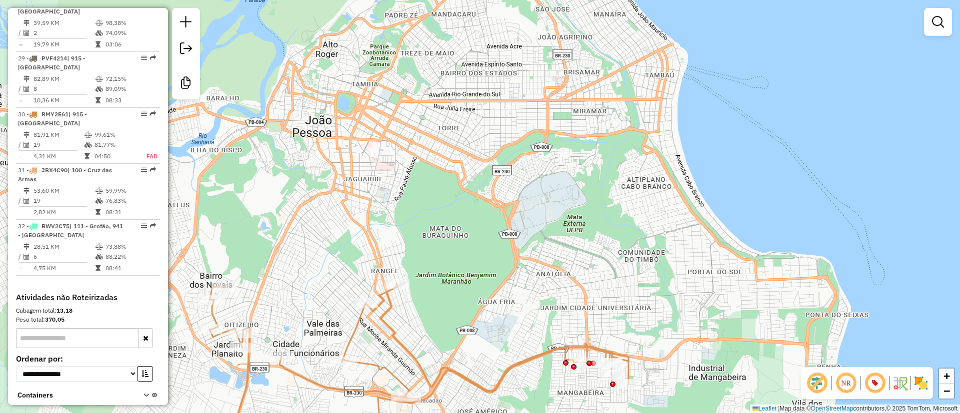
drag, startPoint x: 451, startPoint y: 141, endPoint x: 447, endPoint y: 208, distance: 66.6
click at [447, 208] on div "Janela de atendimento Grade de atendimento Capacidade Transportadoras Veículos …" at bounding box center [480, 206] width 960 height 413
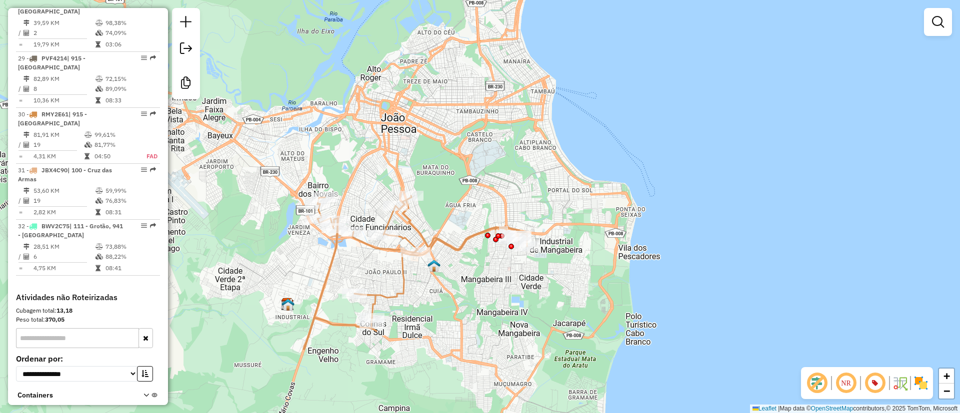
drag, startPoint x: 470, startPoint y: 248, endPoint x: 457, endPoint y: 197, distance: 52.6
click at [457, 197] on div "Janela de atendimento Grade de atendimento Capacidade Transportadoras Veículos …" at bounding box center [480, 206] width 960 height 413
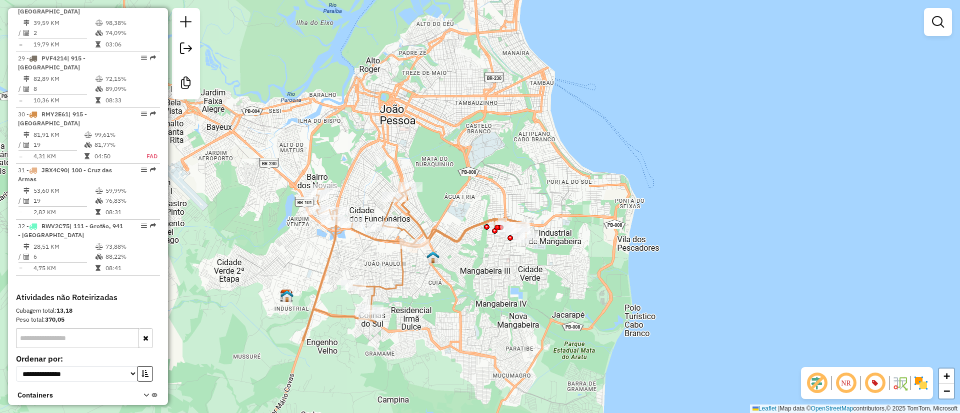
select select "**********"
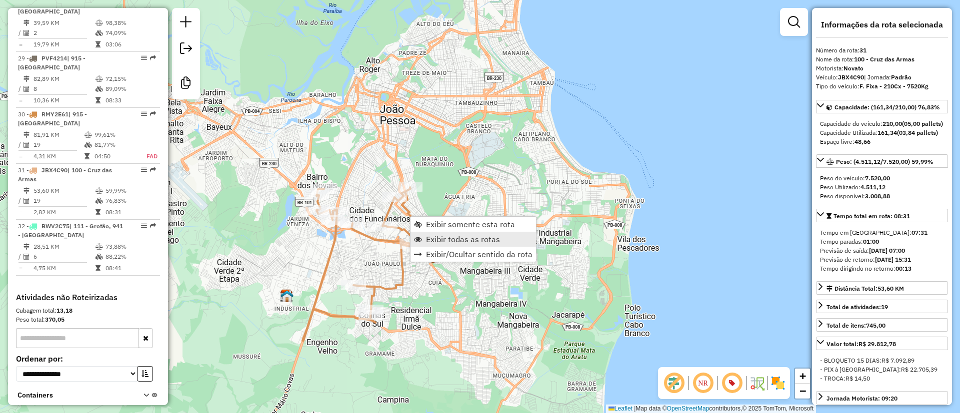
click at [429, 239] on span "Exibir todas as rotas" at bounding box center [463, 239] width 74 height 8
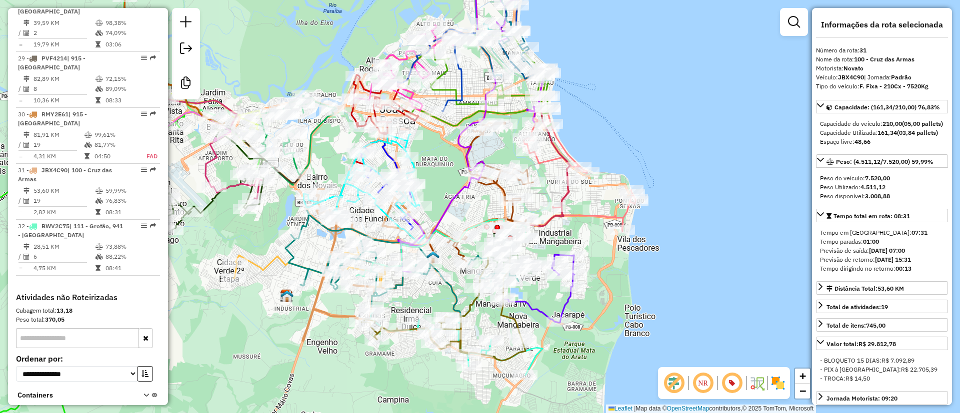
click at [459, 70] on icon at bounding box center [458, 44] width 136 height 134
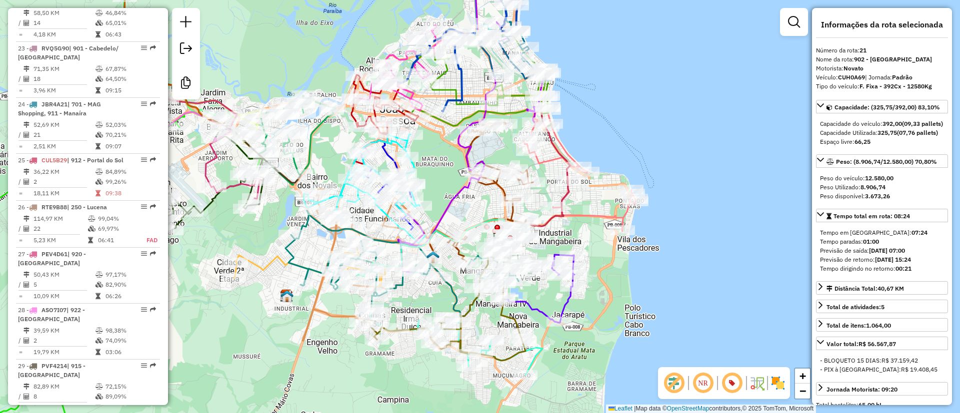
scroll to position [1538, 0]
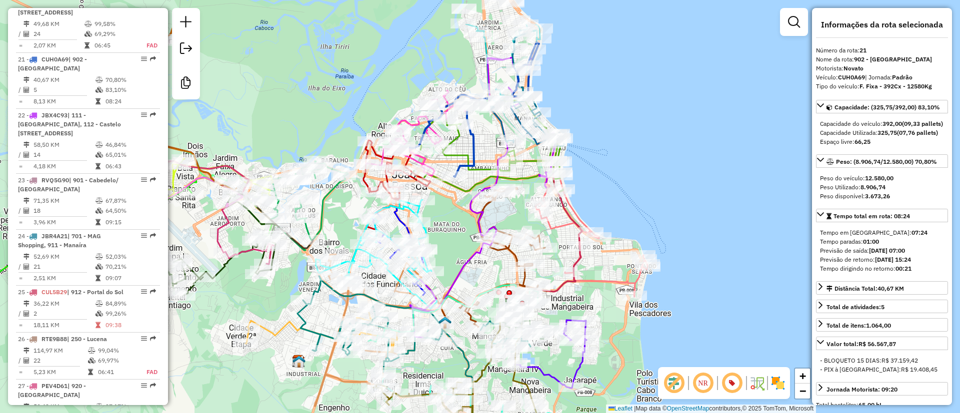
drag, startPoint x: 478, startPoint y: 67, endPoint x: 486, endPoint y: 150, distance: 83.8
click at [494, 146] on div "Janela de atendimento Grade de atendimento Capacidade Transportadoras Veículos …" at bounding box center [480, 206] width 960 height 413
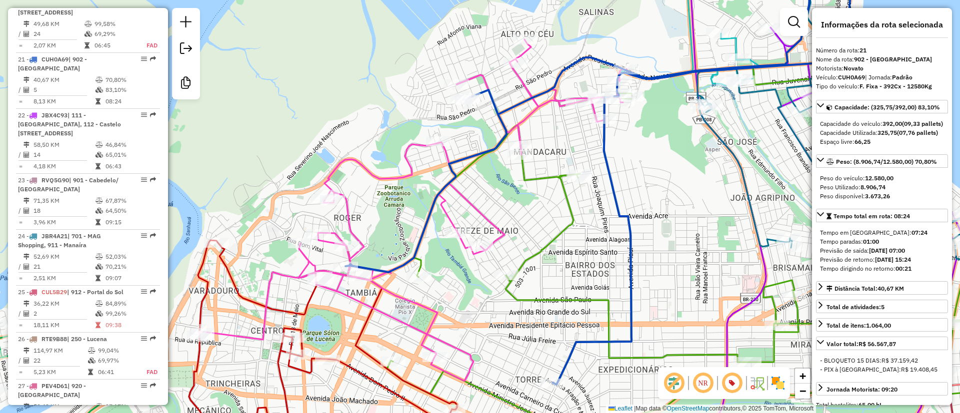
click at [407, 148] on icon at bounding box center [416, 210] width 435 height 342
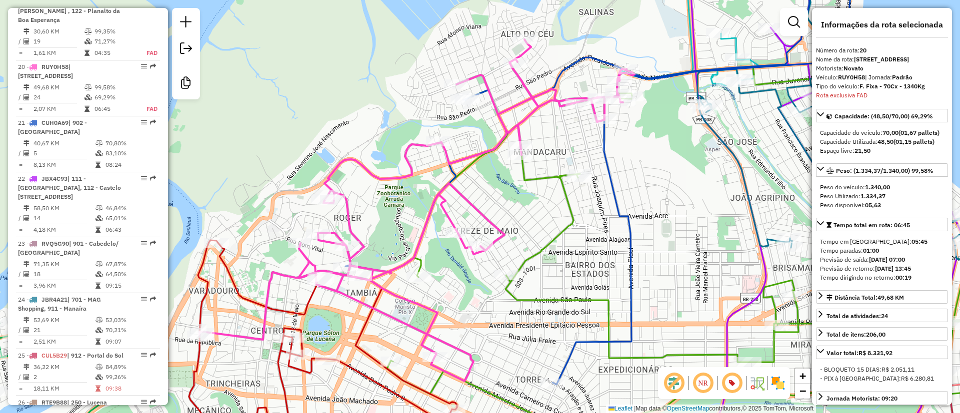
scroll to position [1473, 0]
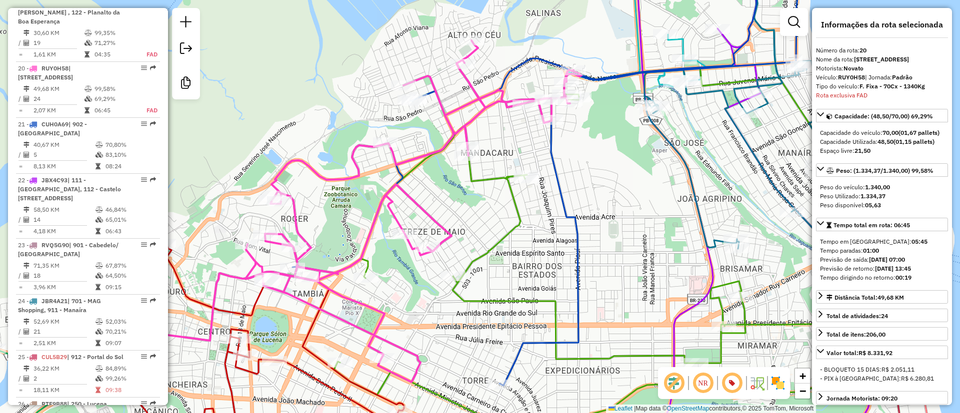
drag, startPoint x: 430, startPoint y: 110, endPoint x: 377, endPoint y: 111, distance: 53.0
click at [377, 111] on div "Janela de atendimento Grade de atendimento Capacidade Transportadoras Veículos …" at bounding box center [480, 206] width 960 height 413
click at [509, 79] on icon at bounding box center [546, 172] width 508 height 427
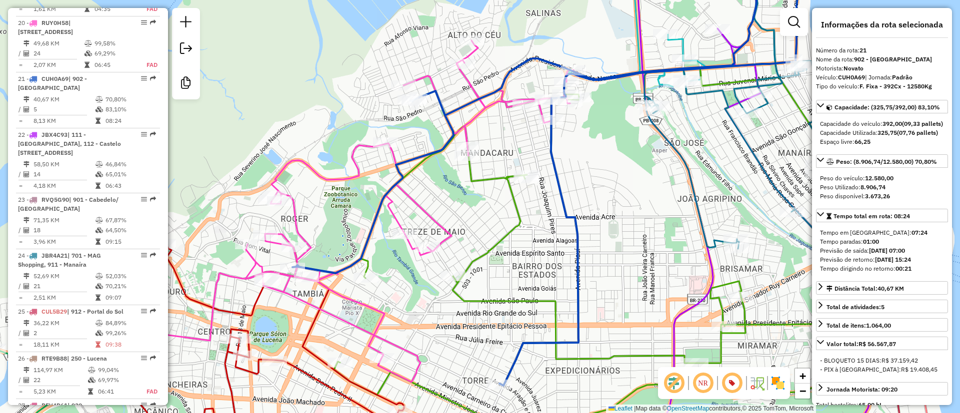
scroll to position [1538, 0]
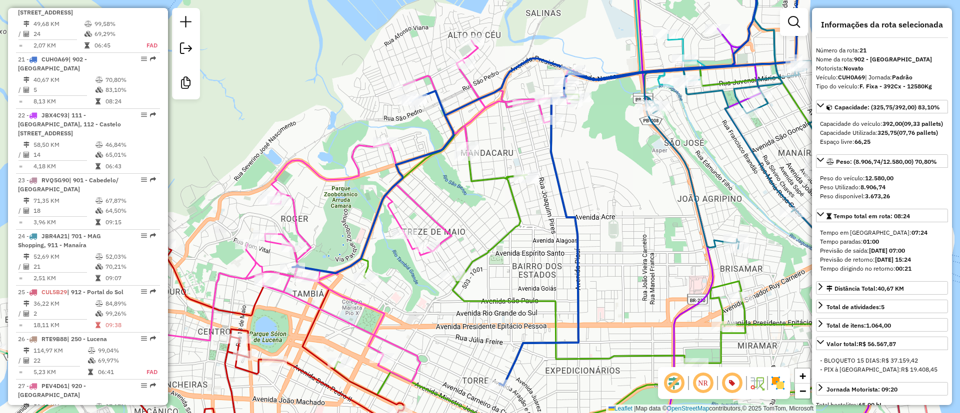
click at [511, 188] on icon at bounding box center [635, 258] width 602 height 382
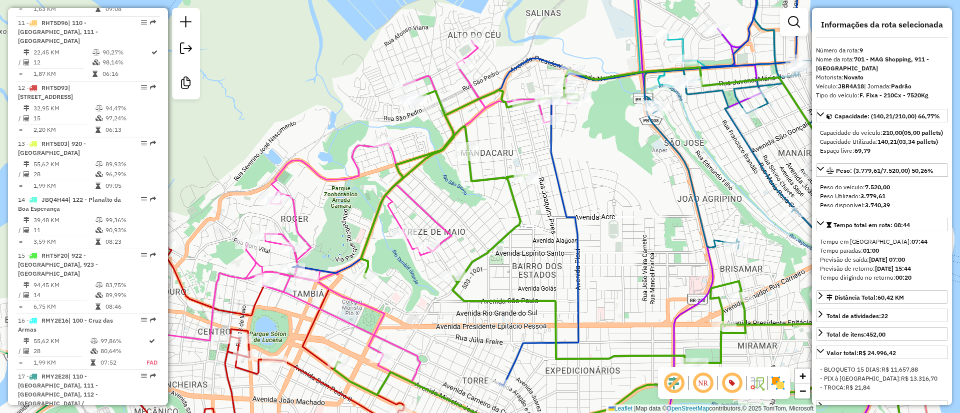
scroll to position [849, 0]
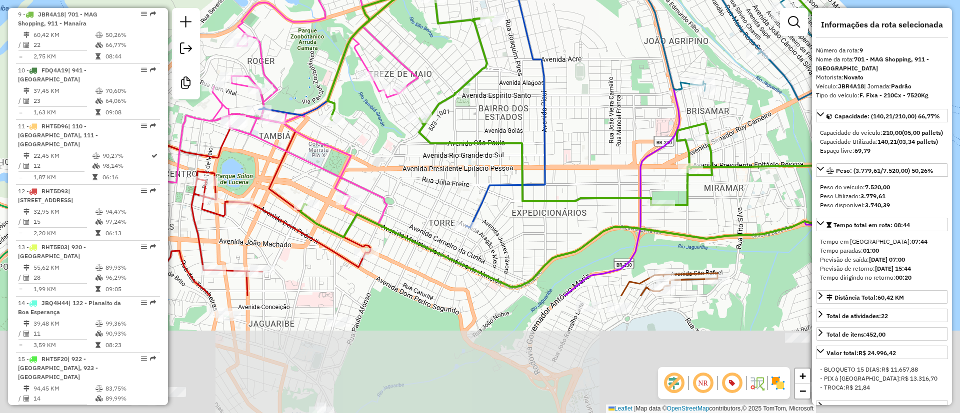
drag, startPoint x: 614, startPoint y: 208, endPoint x: 581, endPoint y: 53, distance: 157.8
click at [581, 53] on div "Janela de atendimento Grade de atendimento Capacidade Transportadoras Veículos …" at bounding box center [480, 206] width 960 height 413
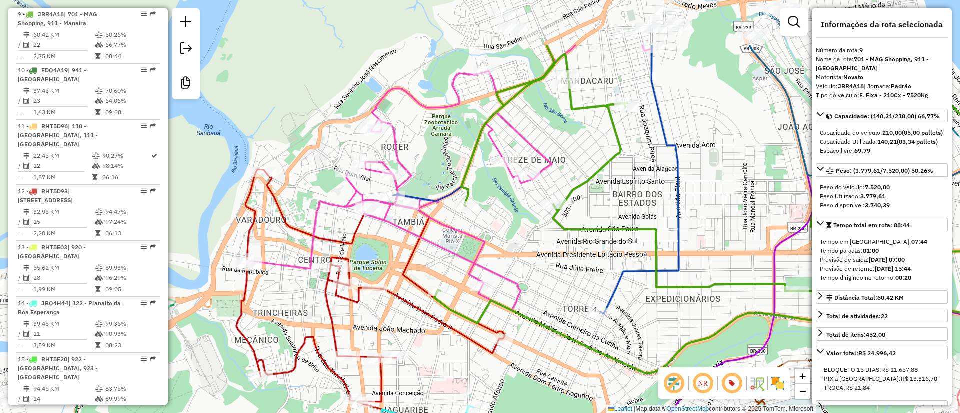
drag, startPoint x: 679, startPoint y: 179, endPoint x: 519, endPoint y: 225, distance: 166.9
click at [726, 212] on div "Janela de atendimento Grade de atendimento Capacidade Transportadoras Veículos …" at bounding box center [480, 206] width 960 height 413
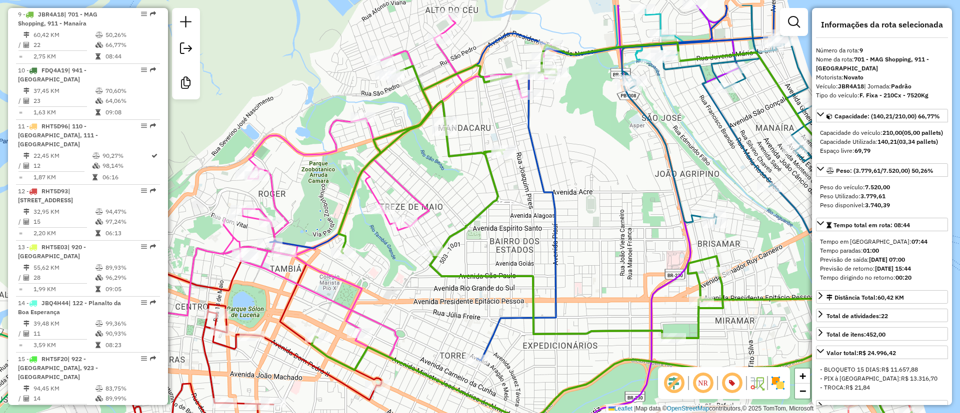
drag, startPoint x: 542, startPoint y: 273, endPoint x: 401, endPoint y: 142, distance: 192.0
click at [429, 315] on div "Janela de atendimento Grade de atendimento Capacidade Transportadoras Veículos …" at bounding box center [480, 206] width 960 height 413
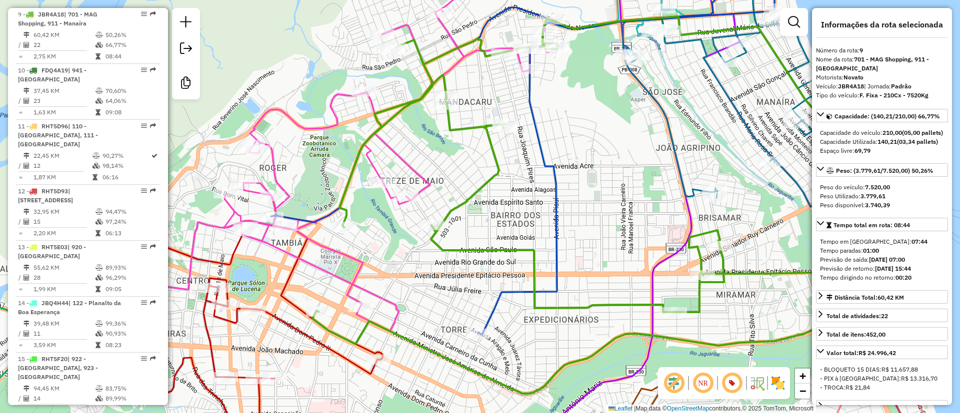
drag, startPoint x: 421, startPoint y: 169, endPoint x: 436, endPoint y: 153, distance: 22.0
click at [436, 153] on div "Janela de atendimento Grade de atendimento Capacidade Transportadoras Veículos …" at bounding box center [480, 206] width 960 height 413
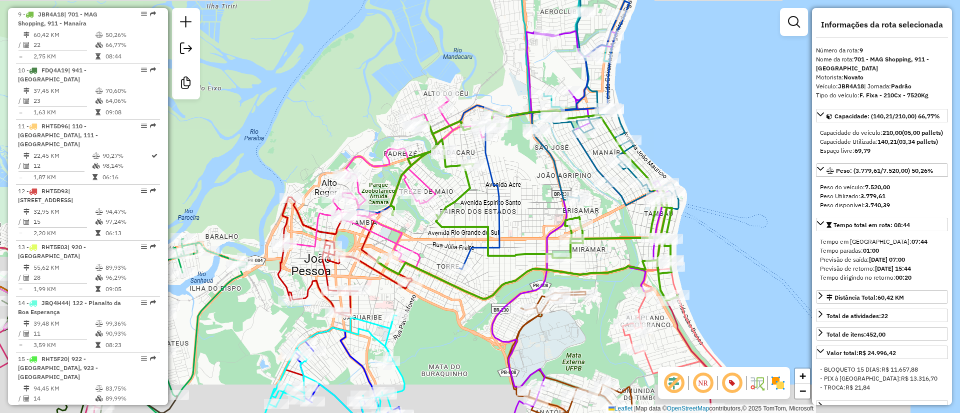
click at [326, 272] on icon at bounding box center [345, 292] width 134 height 190
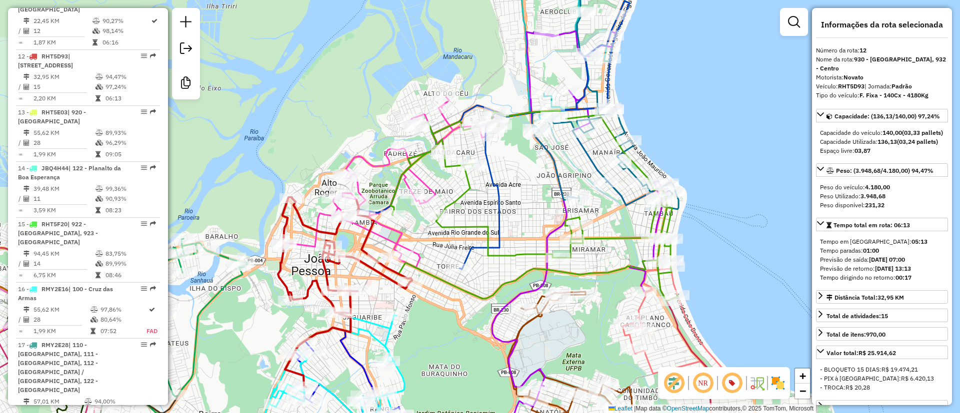
scroll to position [1017, 0]
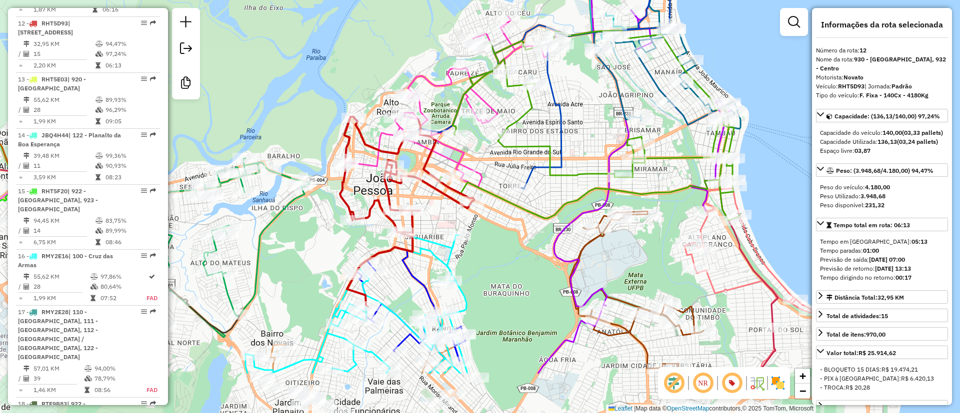
drag, startPoint x: 398, startPoint y: 307, endPoint x: 461, endPoint y: 227, distance: 101.9
click at [461, 227] on div "Janela de atendimento Grade de atendimento Capacidade Transportadoras Veículos …" at bounding box center [480, 206] width 960 height 413
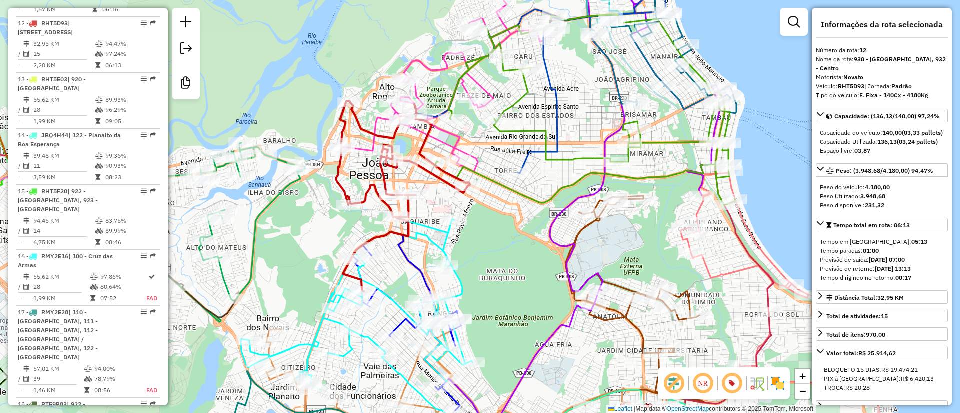
drag, startPoint x: 486, startPoint y: 248, endPoint x: 481, endPoint y: 232, distance: 16.1
click at [481, 232] on div "Janela de atendimento Grade de atendimento Capacidade Transportadoras Veículos …" at bounding box center [480, 206] width 960 height 413
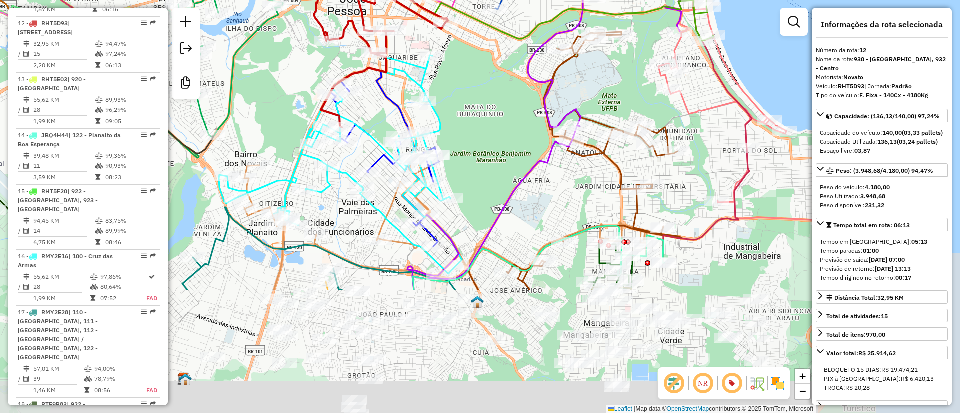
drag, startPoint x: 489, startPoint y: 246, endPoint x: 467, endPoint y: 82, distance: 165.4
click at [467, 82] on div "Janela de atendimento Grade de atendimento Capacidade Transportadoras Veículos …" at bounding box center [480, 206] width 960 height 413
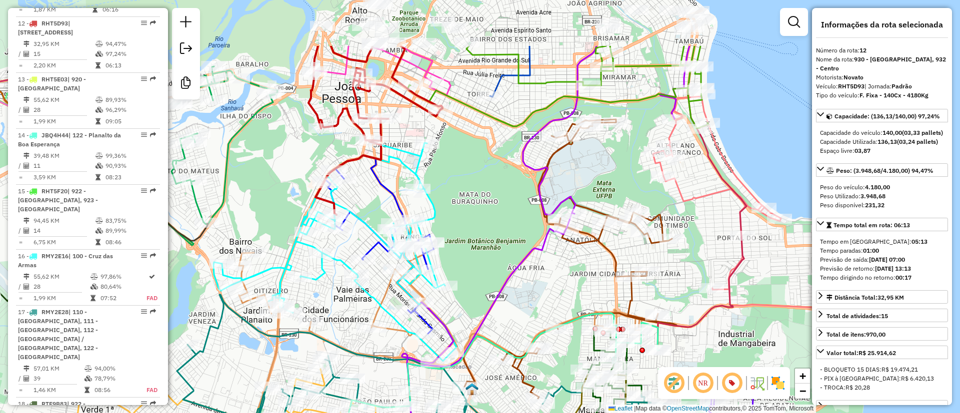
drag, startPoint x: 495, startPoint y: 158, endPoint x: 495, endPoint y: 137, distance: 21.0
click at [490, 289] on div "Janela de atendimento Grade de atendimento Capacidade Transportadoras Veículos …" at bounding box center [480, 206] width 960 height 413
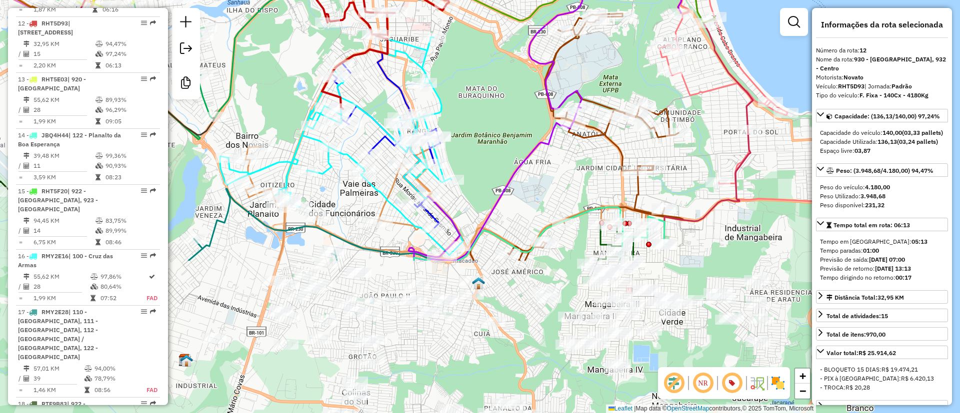
drag, startPoint x: 495, startPoint y: 104, endPoint x: 498, endPoint y: 85, distance: 18.8
click at [498, 85] on div "Janela de atendimento Grade de atendimento Capacidade Transportadoras Veículos …" at bounding box center [480, 206] width 960 height 413
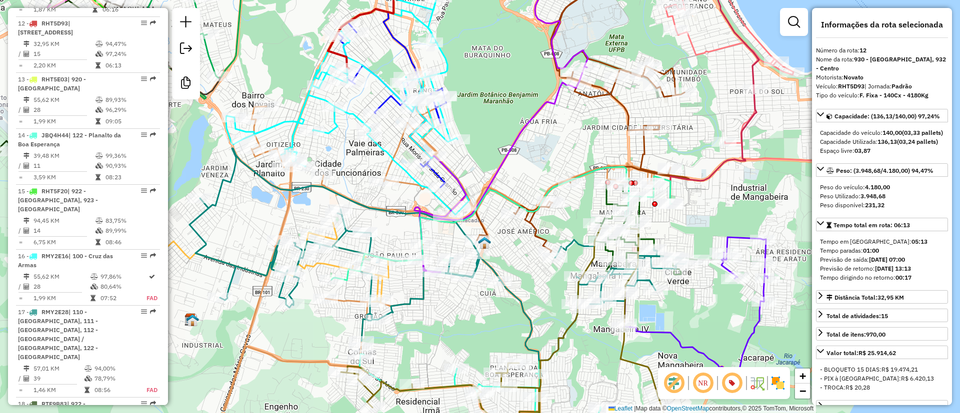
click at [483, 138] on div "Janela de atendimento Grade de atendimento Capacidade Transportadoras Veículos …" at bounding box center [480, 206] width 960 height 413
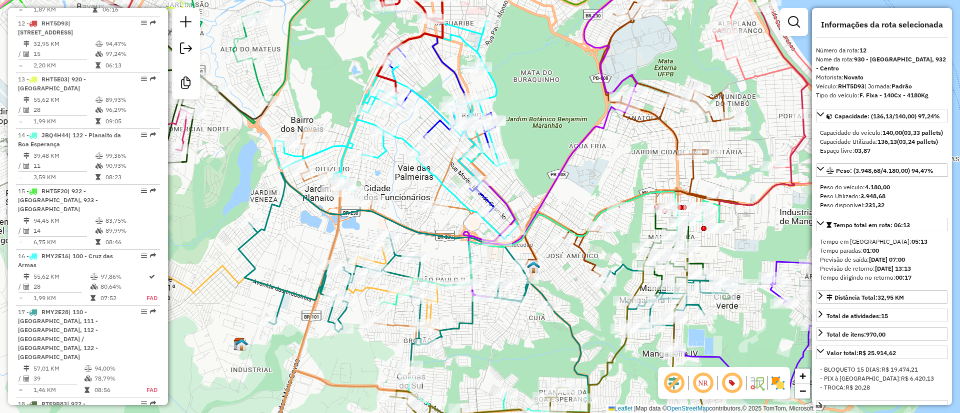
drag, startPoint x: 488, startPoint y: 162, endPoint x: 537, endPoint y: 186, distance: 54.8
click at [537, 186] on div "Janela de atendimento Grade de atendimento Capacidade Transportadoras Veículos …" at bounding box center [480, 206] width 960 height 413
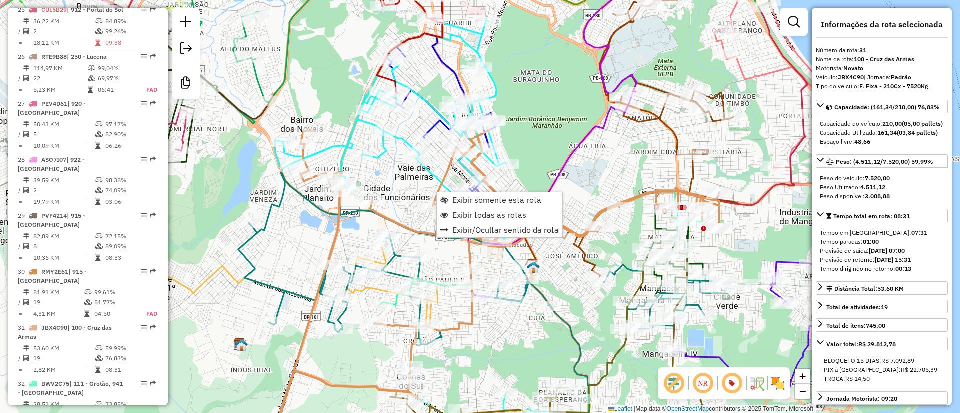
scroll to position [1978, 0]
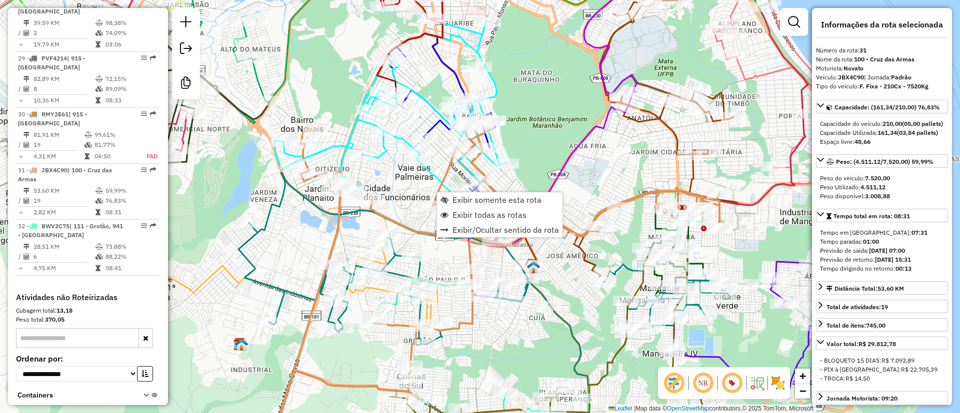
click at [384, 189] on div "Janela de atendimento Grade de atendimento Capacidade Transportadoras Veículos …" at bounding box center [480, 206] width 960 height 413
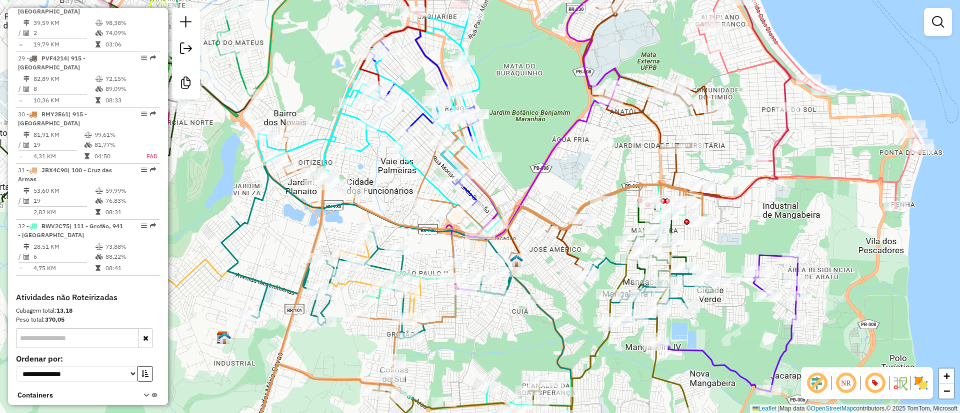
drag, startPoint x: 547, startPoint y: 132, endPoint x: 530, endPoint y: 126, distance: 18.2
click at [530, 126] on div "Janela de atendimento Grade de atendimento Capacidade Transportadoras Veículos …" at bounding box center [480, 206] width 960 height 413
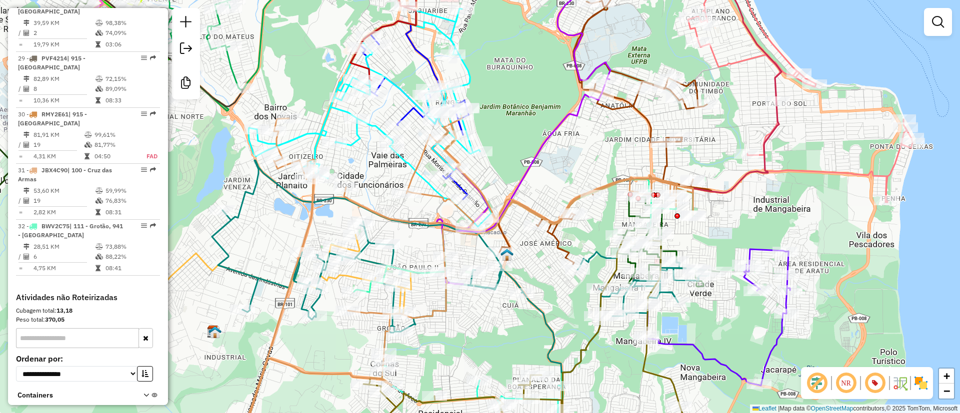
click at [509, 140] on div "Janela de atendimento Grade de atendimento Capacidade Transportadoras Veículos …" at bounding box center [480, 206] width 960 height 413
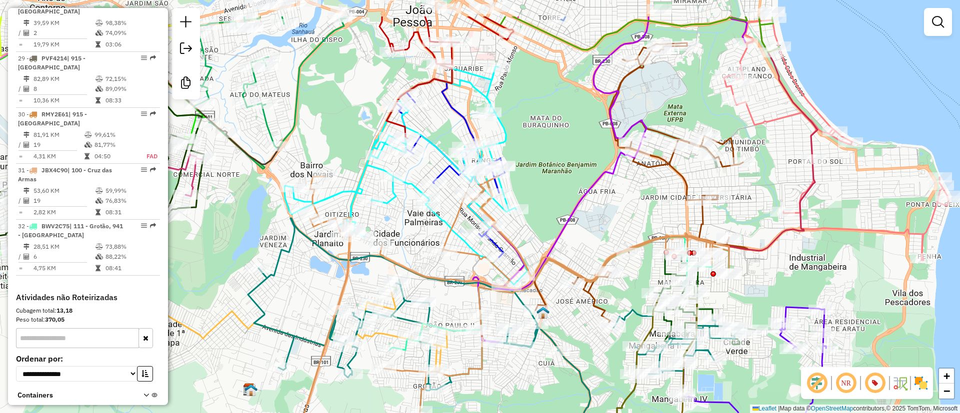
drag, startPoint x: 530, startPoint y: 138, endPoint x: 553, endPoint y: 175, distance: 43.5
click at [570, 203] on div "Janela de atendimento Grade de atendimento Capacidade Transportadoras Veículos …" at bounding box center [480, 206] width 960 height 413
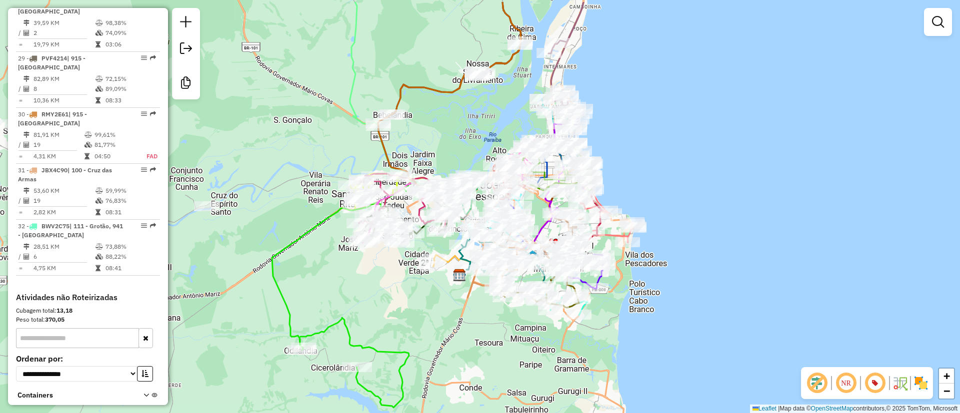
drag, startPoint x: 681, startPoint y: 173, endPoint x: 669, endPoint y: 216, distance: 45.1
click at [669, 216] on div "Janela de atendimento Grade de atendimento Capacidade Transportadoras Veículos …" at bounding box center [480, 206] width 960 height 413
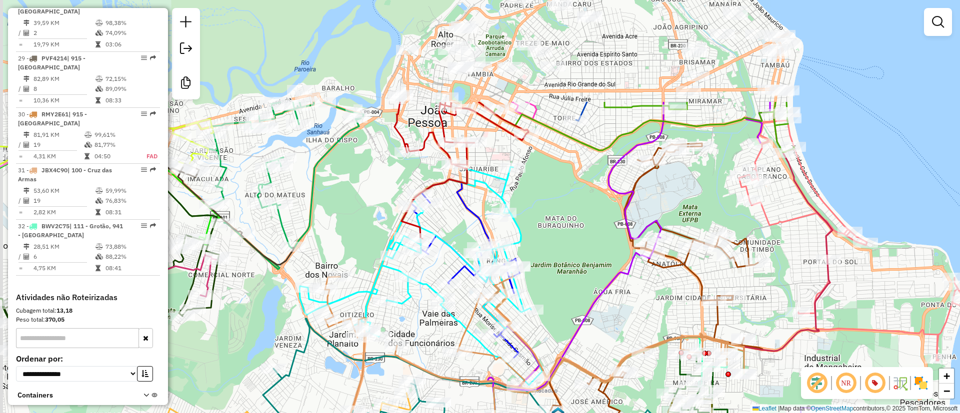
drag, startPoint x: 520, startPoint y: 139, endPoint x: 556, endPoint y: 283, distance: 147.9
click at [556, 283] on div "Janela de atendimento Grade de atendimento Capacidade Transportadoras Veículos …" at bounding box center [480, 206] width 960 height 413
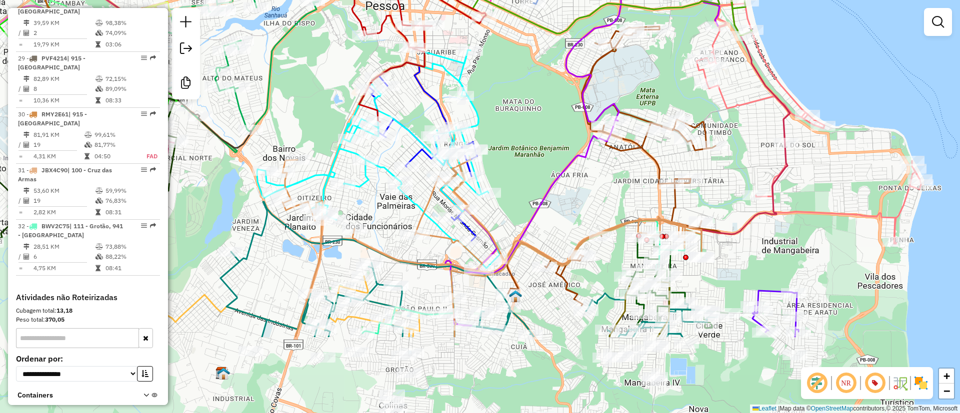
drag, startPoint x: 573, startPoint y: 253, endPoint x: 531, endPoint y: 135, distance: 124.9
click at [531, 135] on div "Janela de atendimento Grade de atendimento Capacidade Transportadoras Veículos …" at bounding box center [480, 206] width 960 height 413
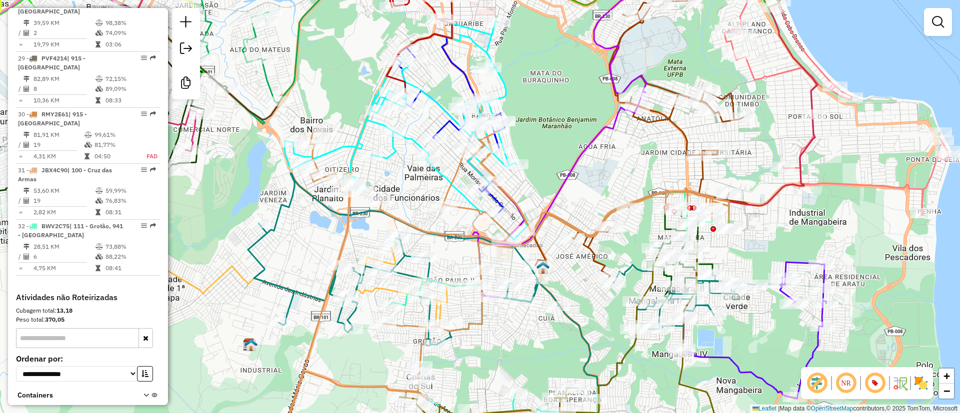
drag, startPoint x: 538, startPoint y: 156, endPoint x: 566, endPoint y: 128, distance: 39.2
click at [566, 128] on div "Janela de atendimento Grade de atendimento Capacidade Transportadoras Veículos …" at bounding box center [480, 206] width 960 height 413
